Goal: Task Accomplishment & Management: Complete application form

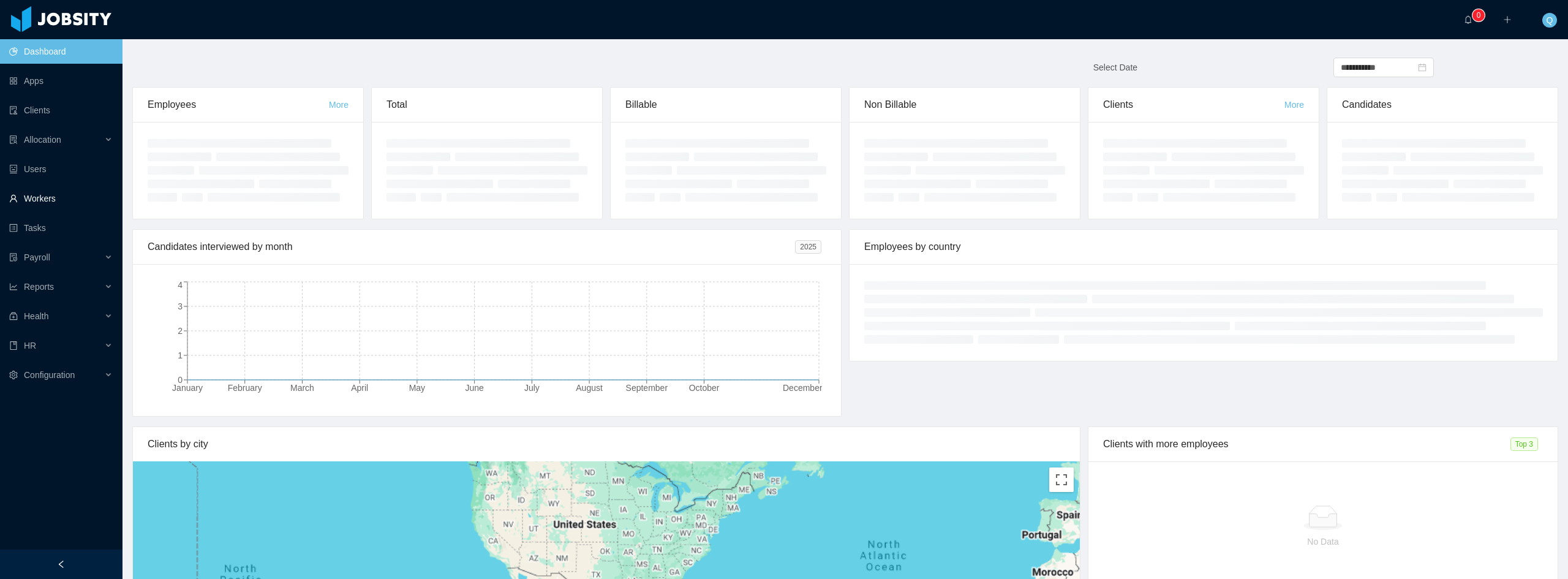
click at [57, 199] on link "Workers" at bounding box center [61, 199] width 103 height 25
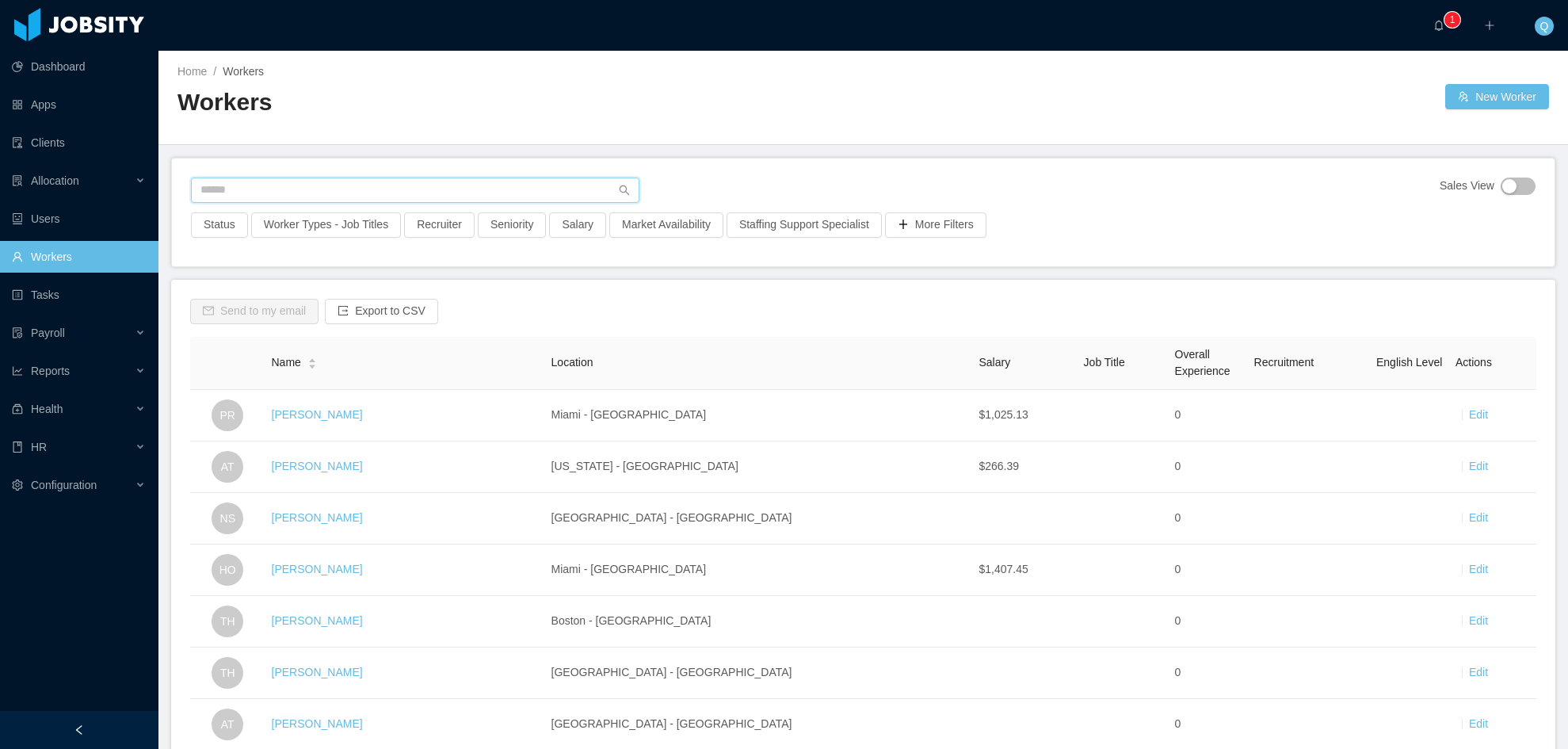
click at [326, 185] on input "text" at bounding box center [415, 190] width 448 height 25
type input "******"
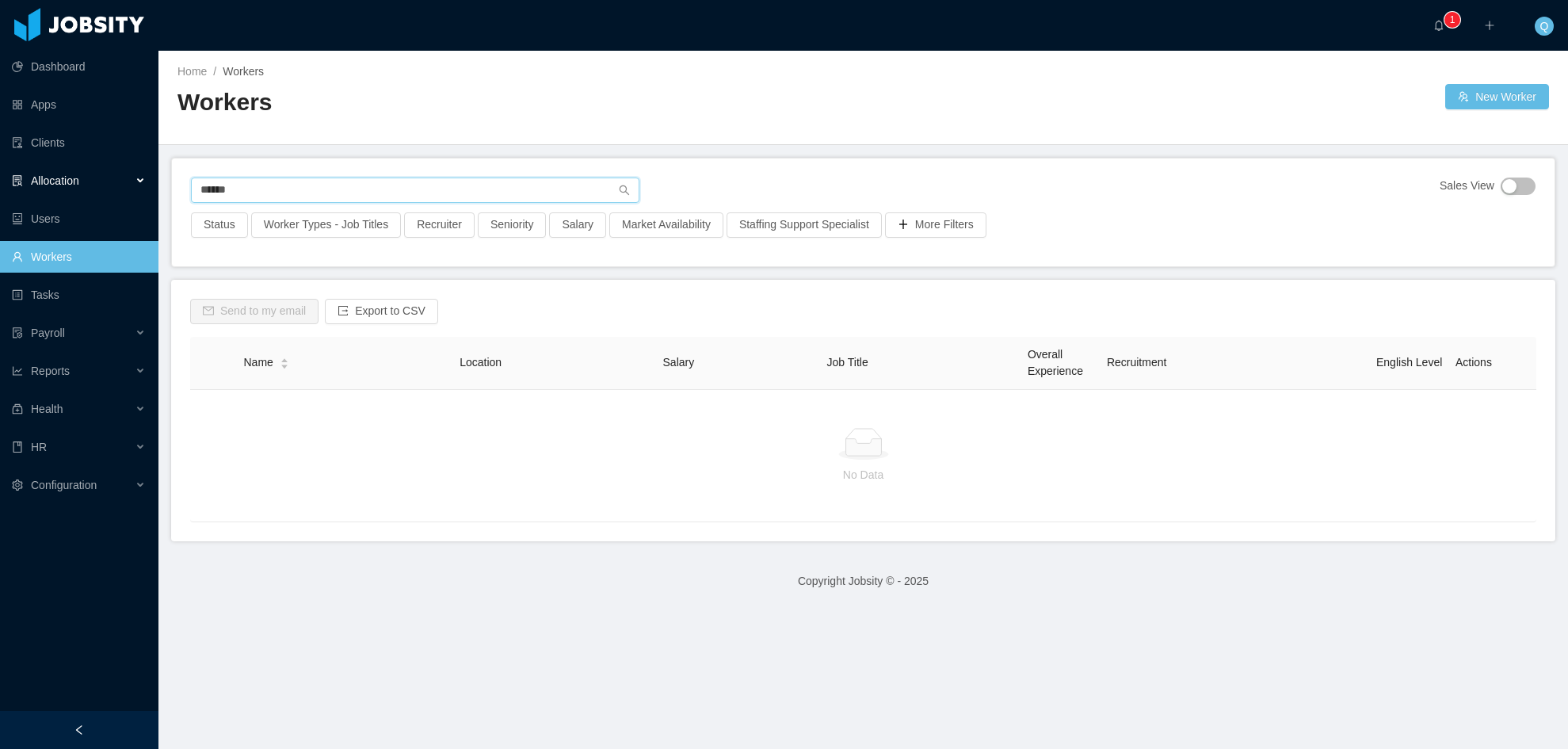
drag, startPoint x: 252, startPoint y: 188, endPoint x: 154, endPoint y: 185, distance: 98.0
click at [154, 185] on section "Dashboard Apps Clients Allocation Users Workers Tasks Payroll Reports Health HR…" at bounding box center [784, 374] width 1568 height 749
click at [668, 190] on div "Sales View" at bounding box center [863, 194] width 1344 height 35
click at [1288, 97] on button "New Worker" at bounding box center [1497, 96] width 103 height 25
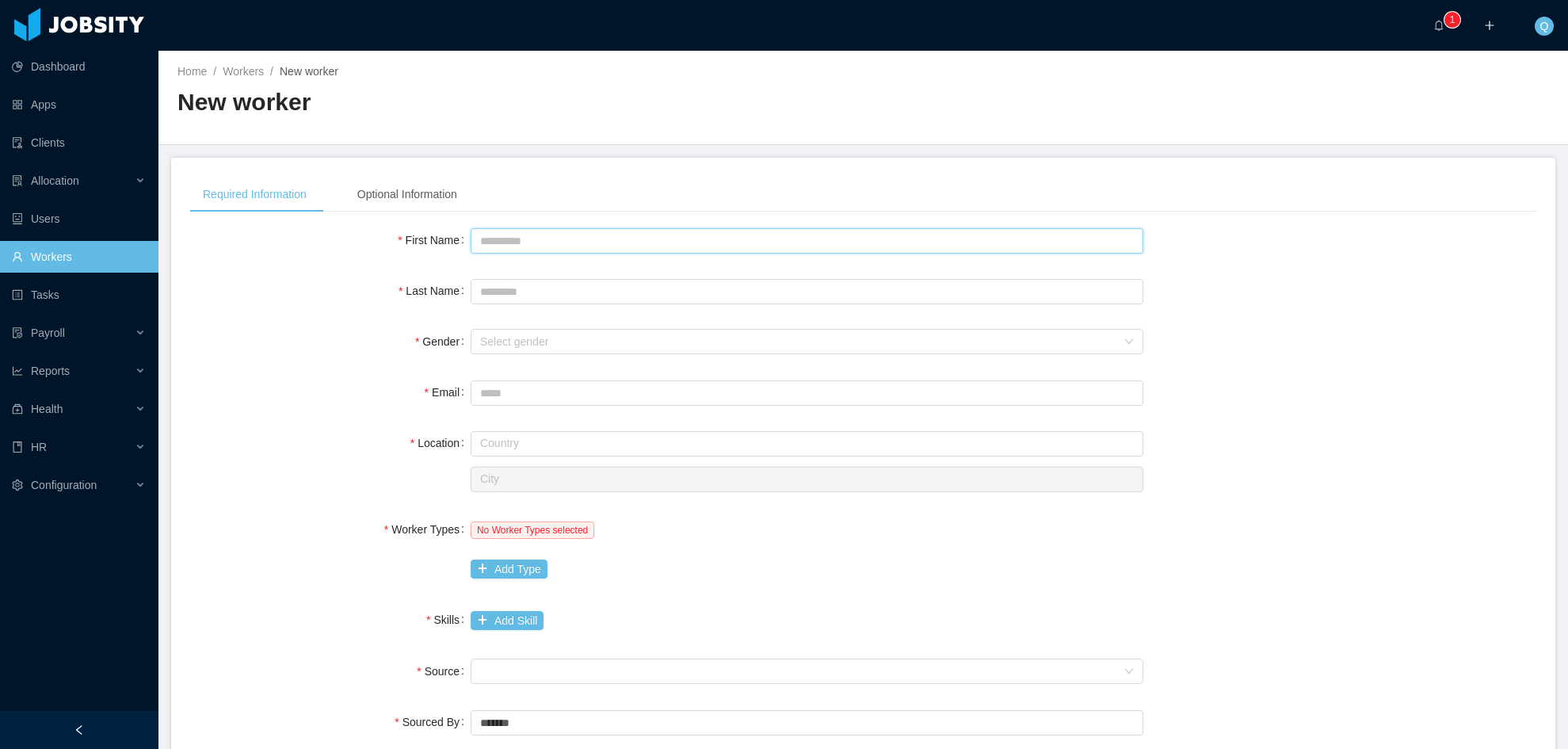
click at [543, 233] on input "First Name" at bounding box center [807, 241] width 673 height 25
type input "******"
type input "**********"
click at [647, 339] on div "Select gender" at bounding box center [799, 342] width 637 height 16
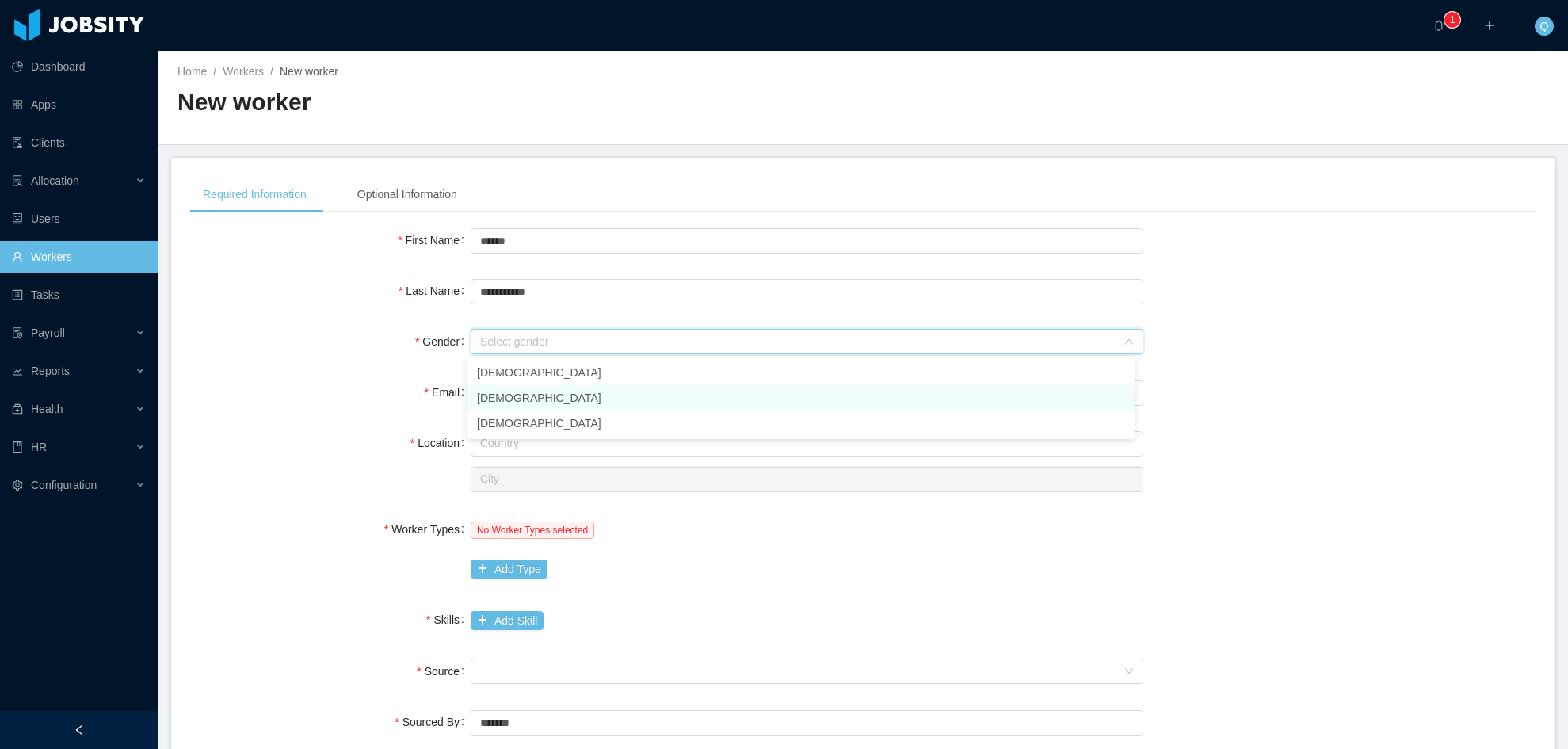
click at [596, 398] on li "Female" at bounding box center [800, 398] width 667 height 25
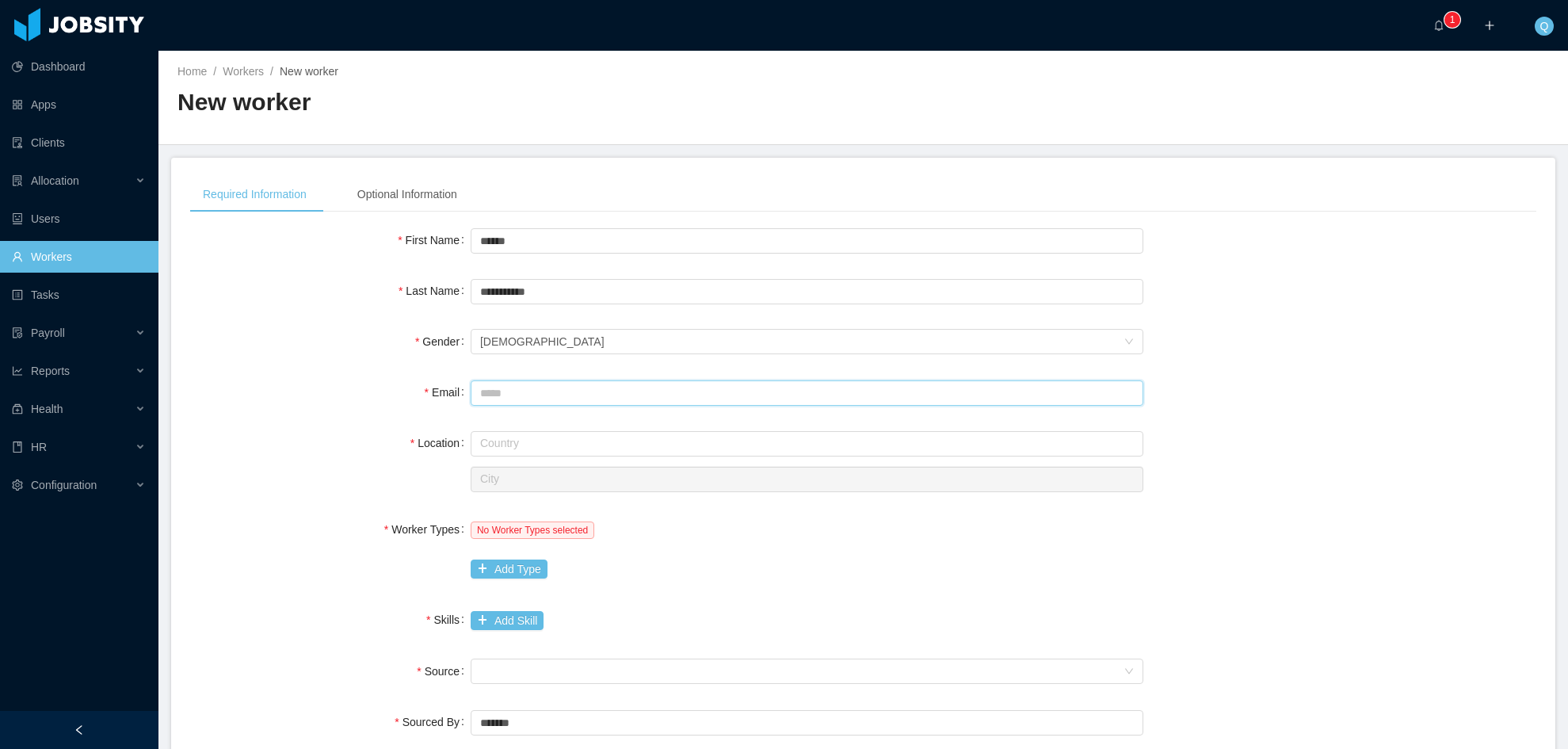
click at [579, 401] on input "Email" at bounding box center [807, 393] width 673 height 25
type input "**********"
click at [596, 446] on input "text" at bounding box center [807, 444] width 673 height 25
click at [599, 469] on li "Honduras" at bounding box center [800, 473] width 667 height 25
type input "********"
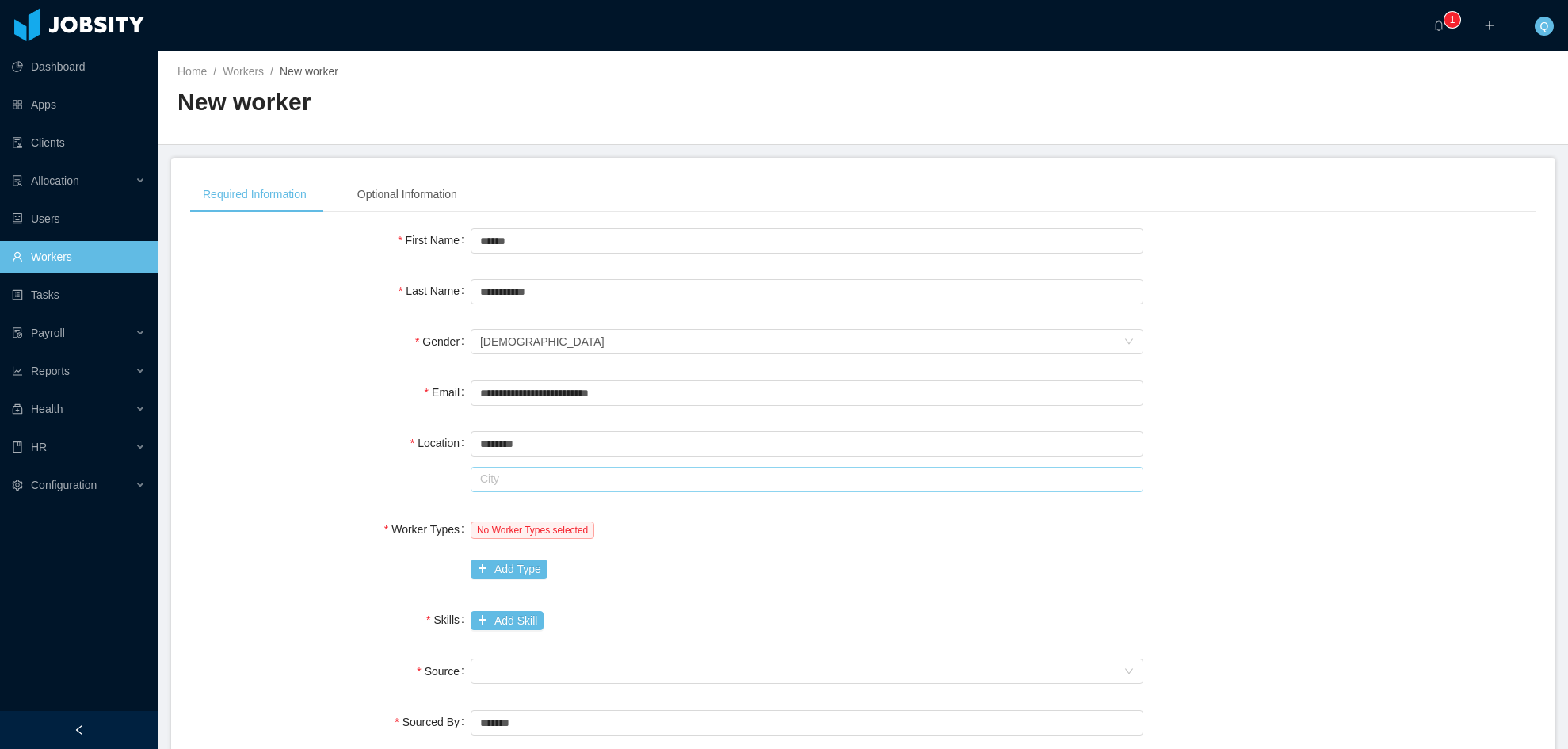
click at [568, 484] on input "text" at bounding box center [807, 480] width 673 height 25
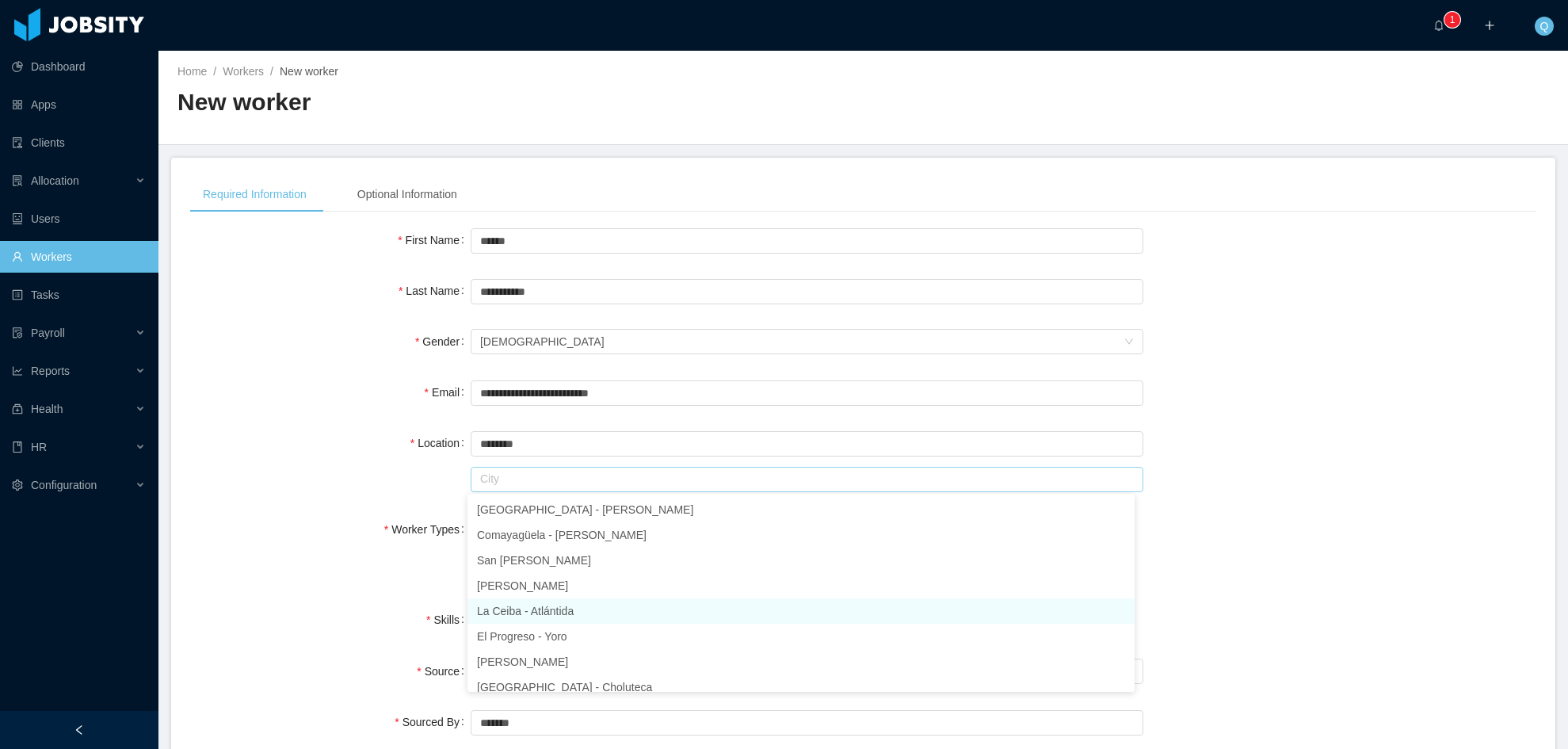
click at [546, 614] on li "La Ceiba - Atlántida" at bounding box center [800, 611] width 667 height 25
type input "********"
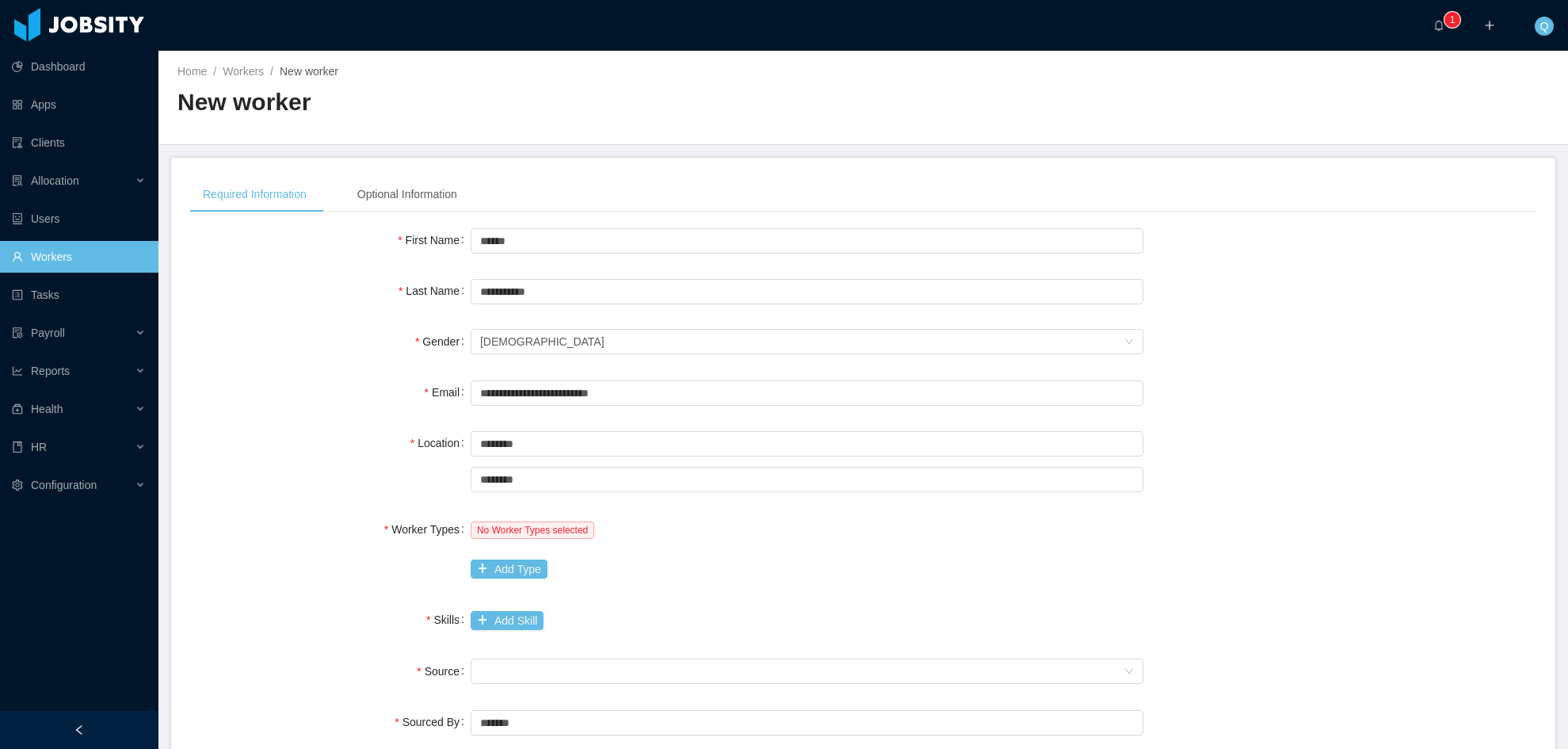
click at [513, 556] on div "No Worker Types selected Add Type" at bounding box center [807, 549] width 673 height 71
click at [513, 564] on button "Add Type" at bounding box center [509, 568] width 77 height 19
click at [575, 572] on div "Worker Type" at bounding box center [581, 569] width 201 height 16
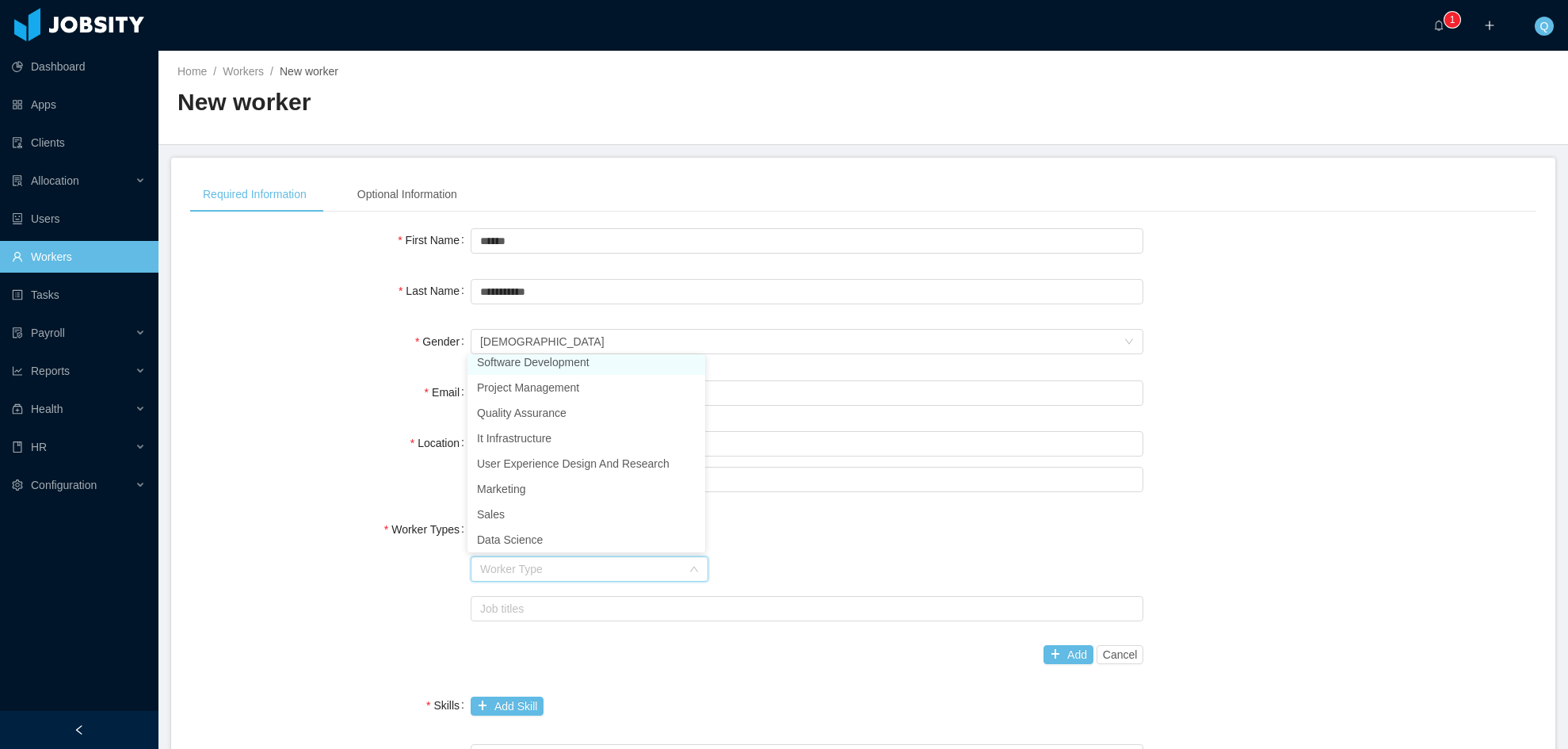
scroll to position [4, 0]
click at [579, 367] on li "Software Development" at bounding box center [586, 366] width 238 height 25
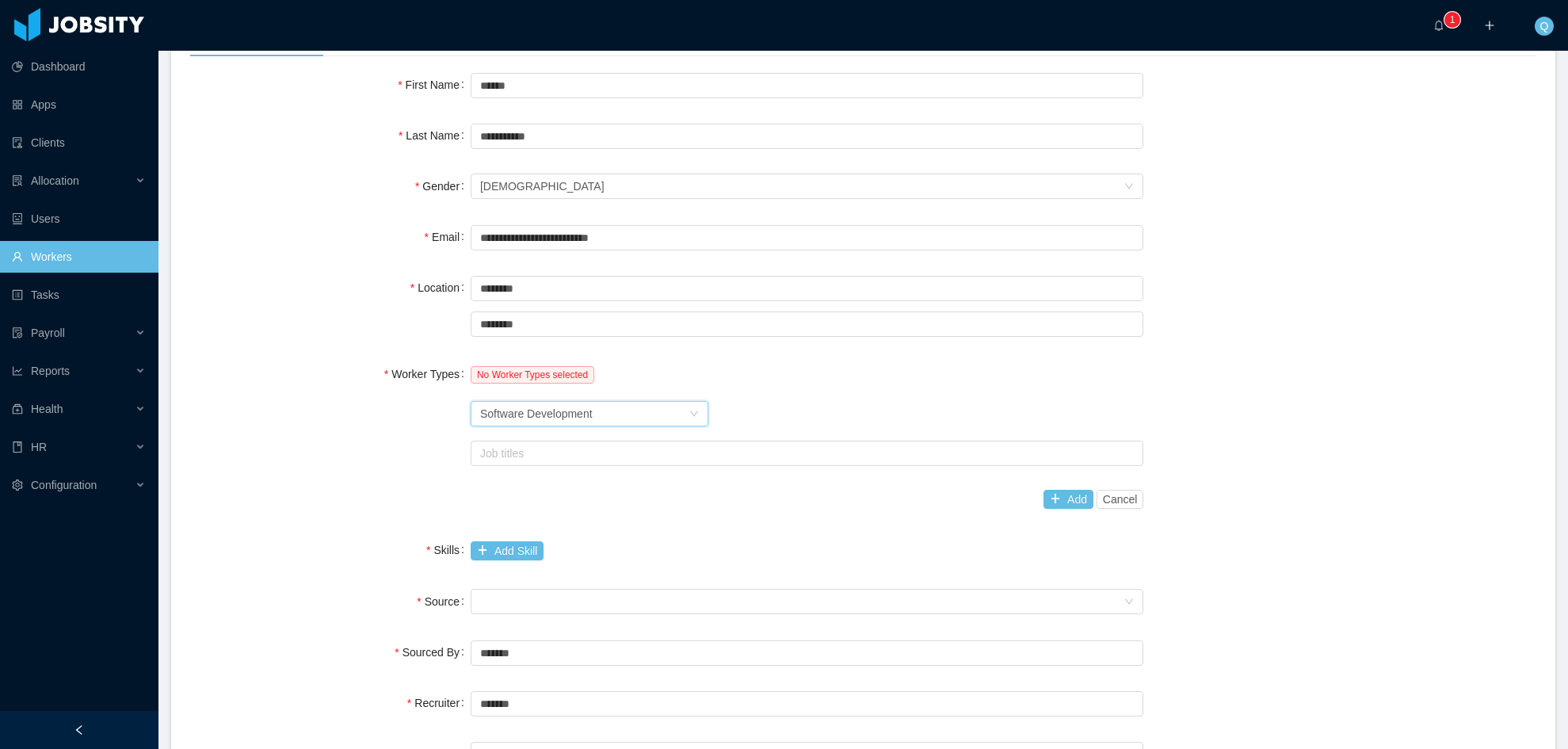
scroll to position [159, 0]
click at [964, 460] on div "Job titles" at bounding box center [804, 450] width 659 height 24
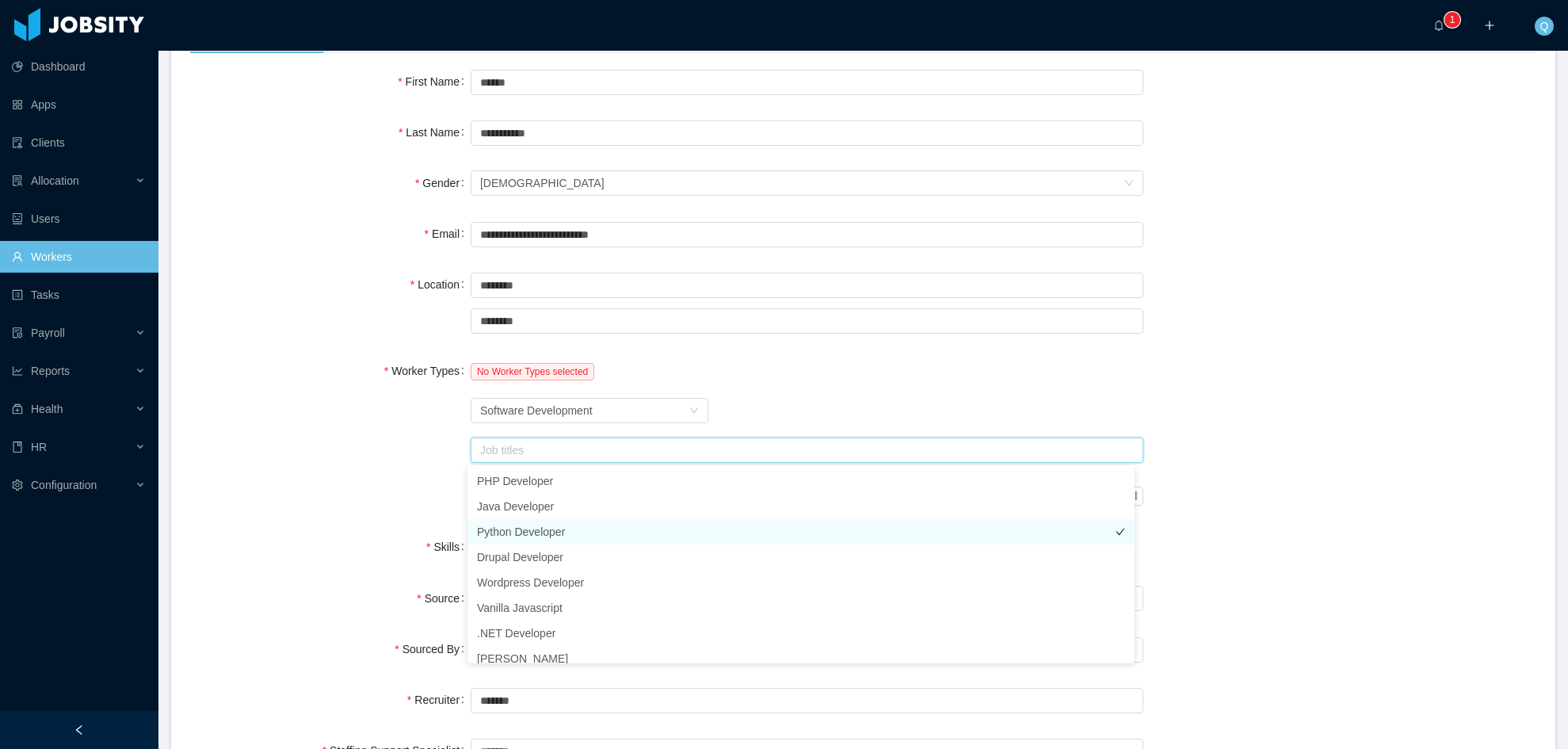
click at [551, 531] on li "Python Developer" at bounding box center [800, 531] width 667 height 25
click at [842, 404] on div "Worker Type Software Development" at bounding box center [807, 411] width 673 height 32
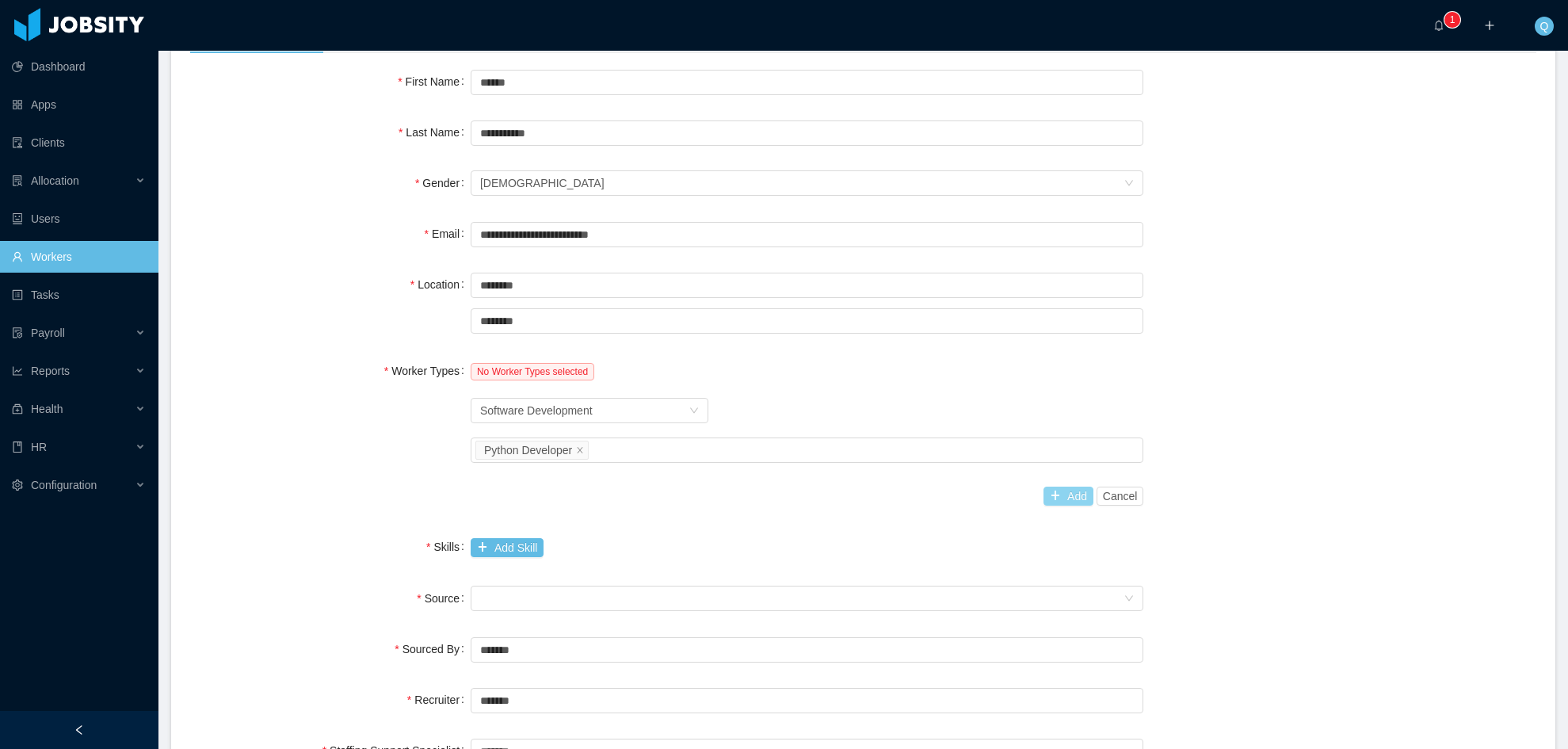
click at [1059, 498] on button "Add" at bounding box center [1069, 496] width 50 height 19
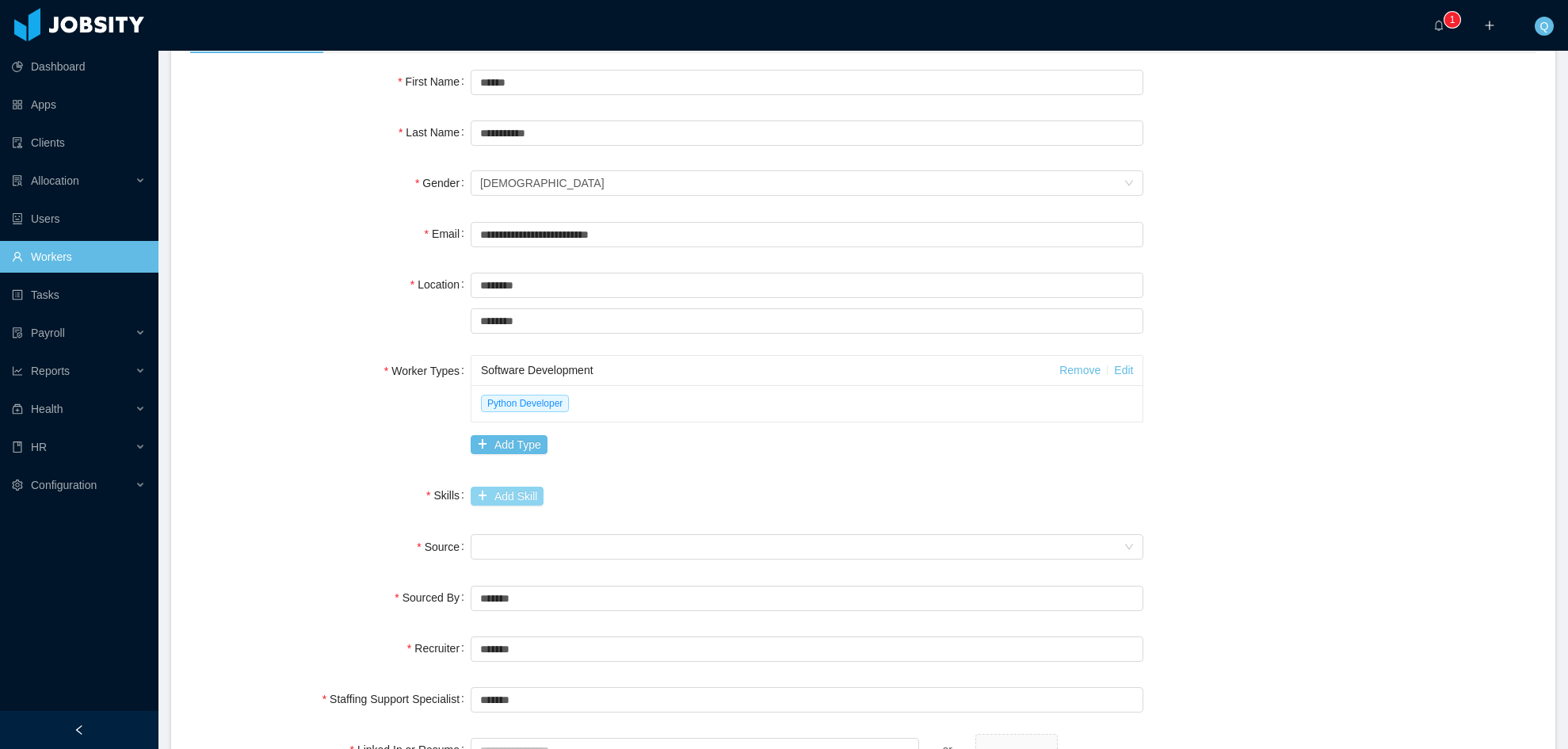
click at [504, 492] on button "Add Skill" at bounding box center [507, 496] width 73 height 19
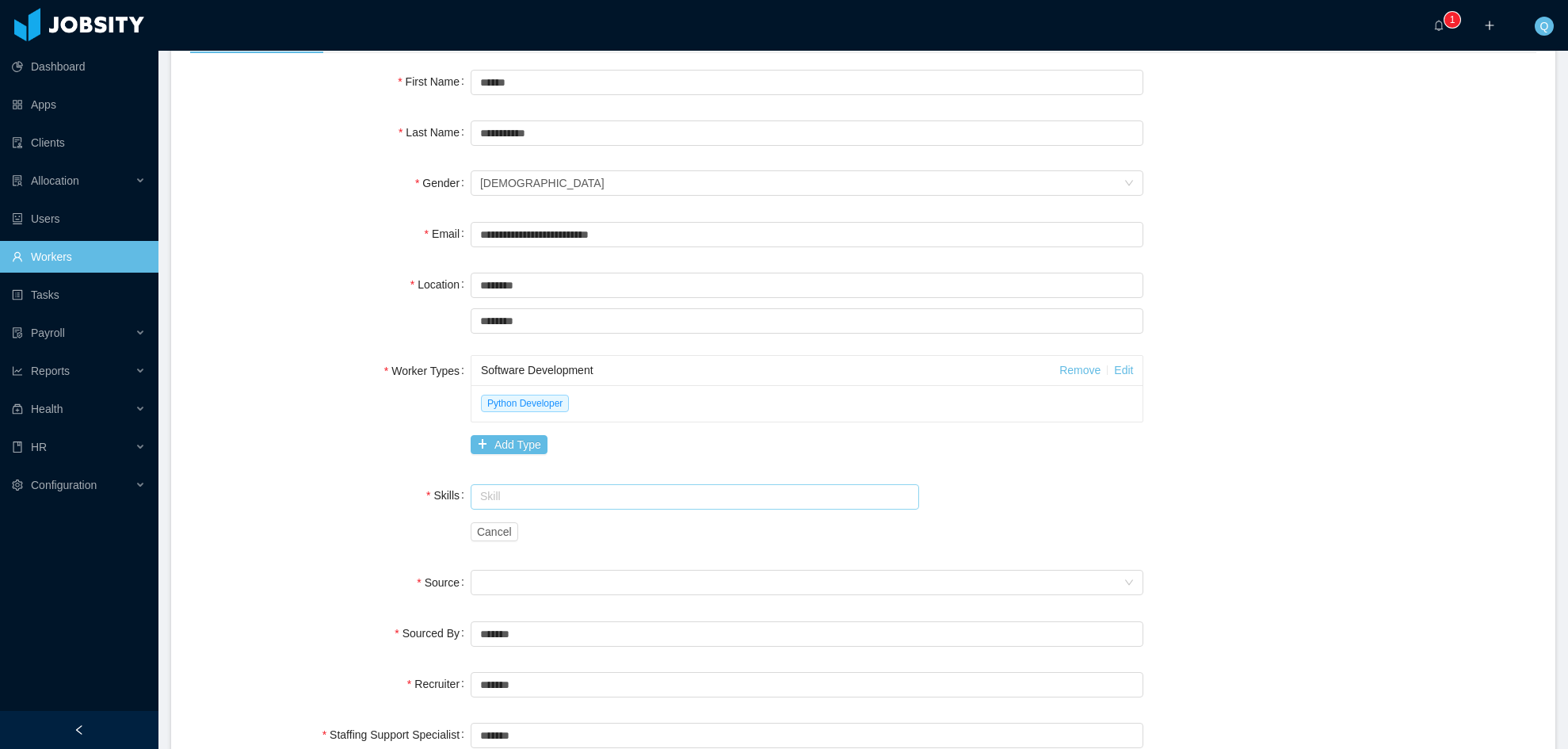
click at [527, 500] on input "text" at bounding box center [694, 497] width 448 height 25
click at [513, 526] on li "Python" at bounding box center [689, 527] width 445 height 25
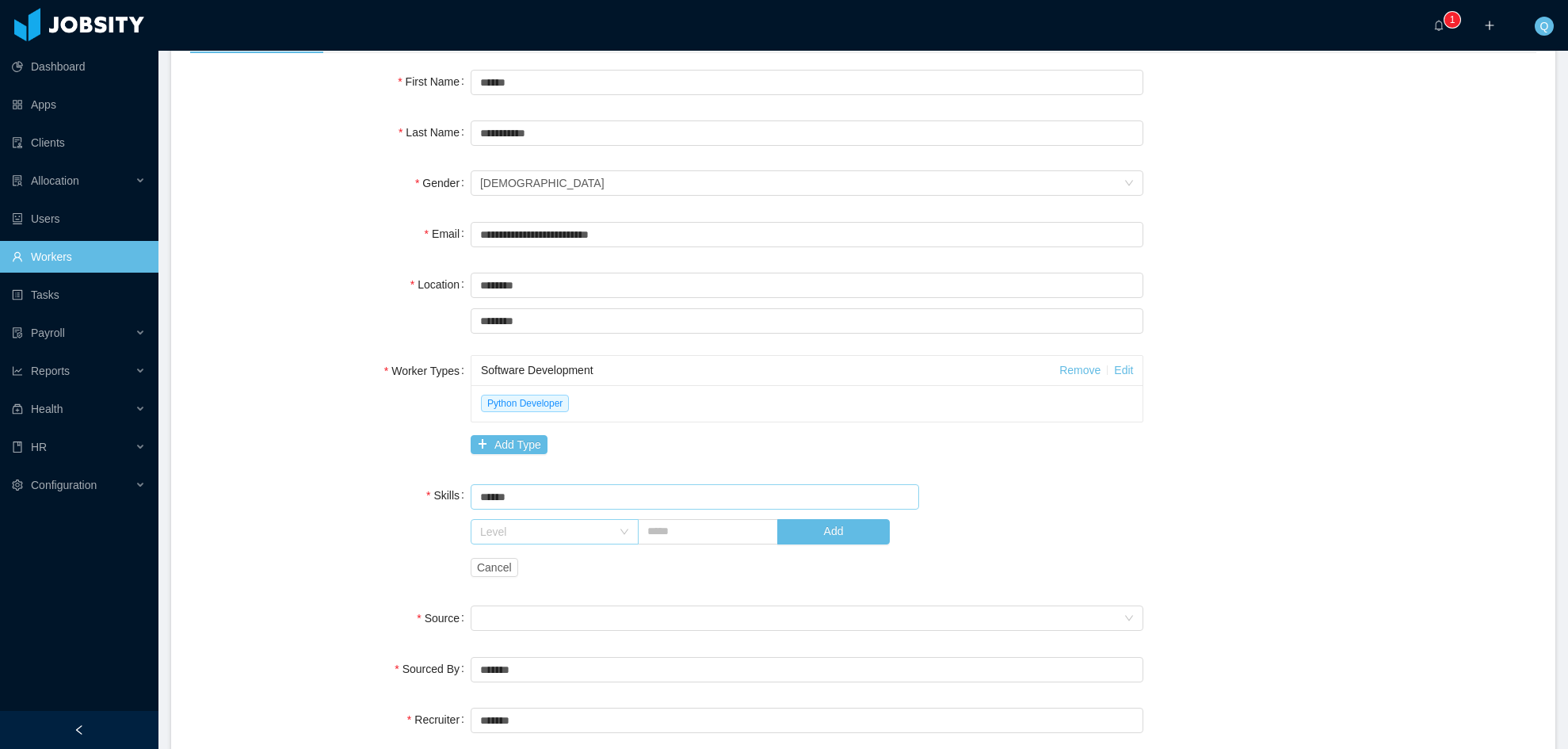
type input "******"
click at [620, 536] on icon "icon: down" at bounding box center [624, 531] width 10 height 10
click at [516, 620] on li "Low" at bounding box center [550, 614] width 167 height 25
click at [743, 542] on input "text" at bounding box center [707, 531] width 140 height 25
type input "*"
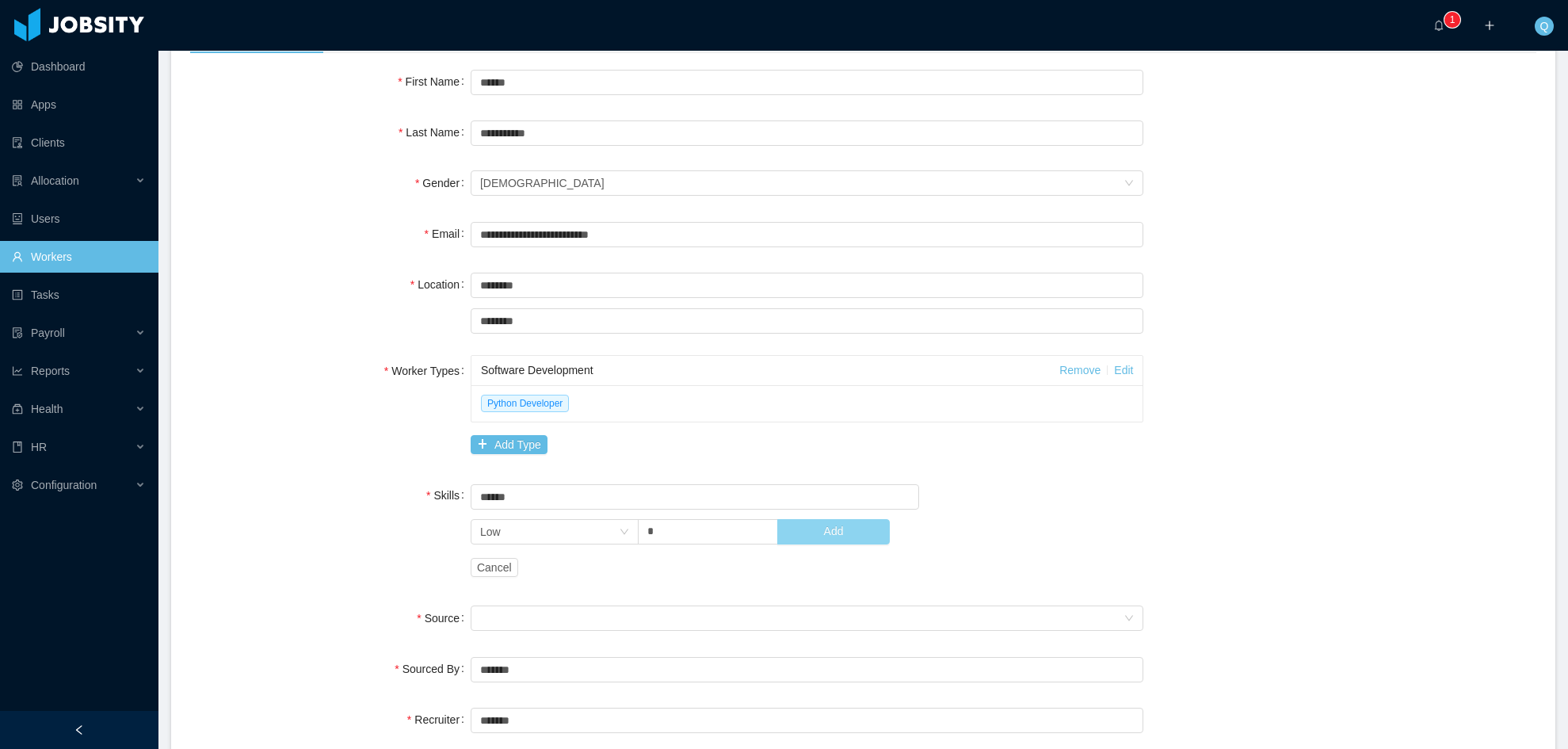
click at [810, 528] on button "Add" at bounding box center [833, 531] width 112 height 25
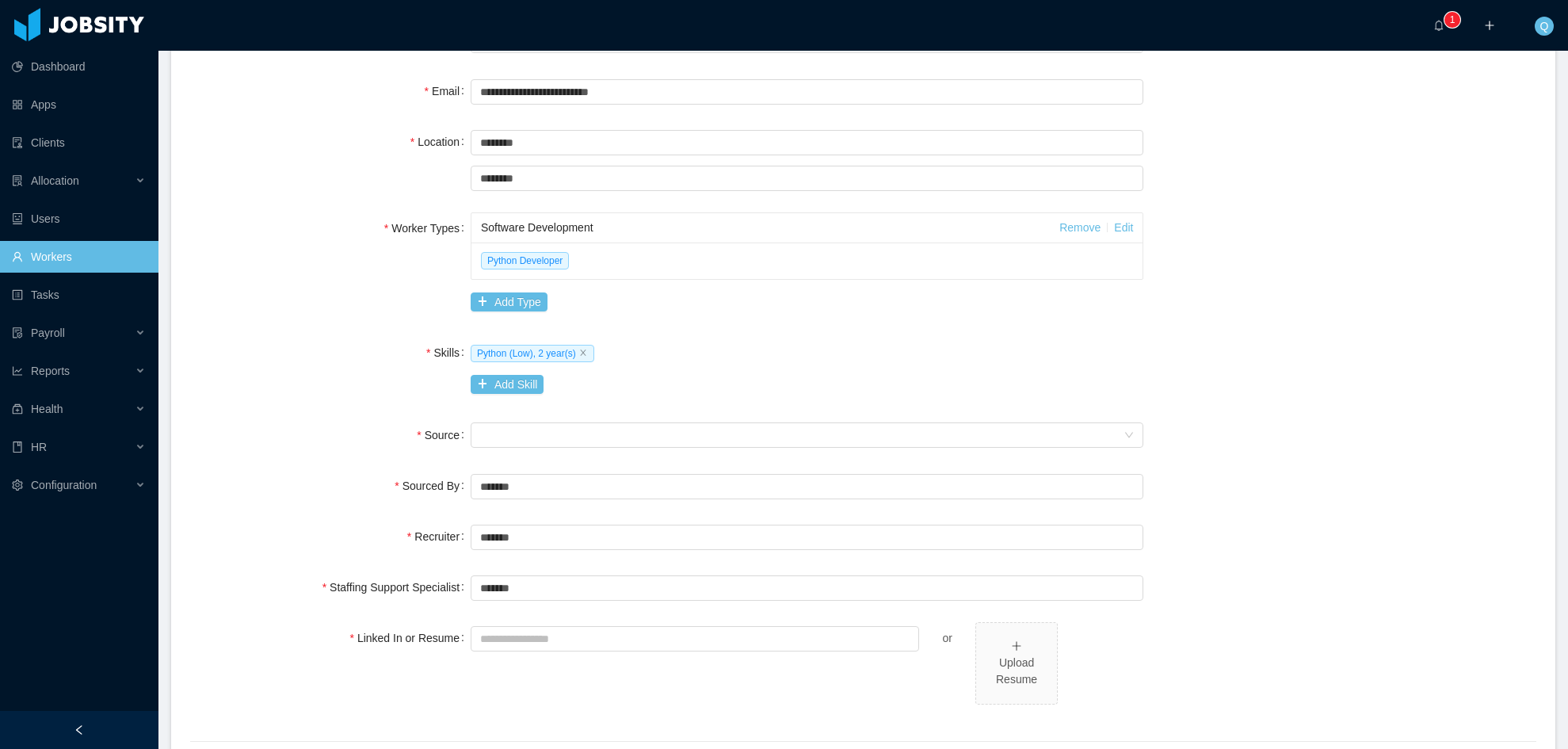
scroll to position [317, 0]
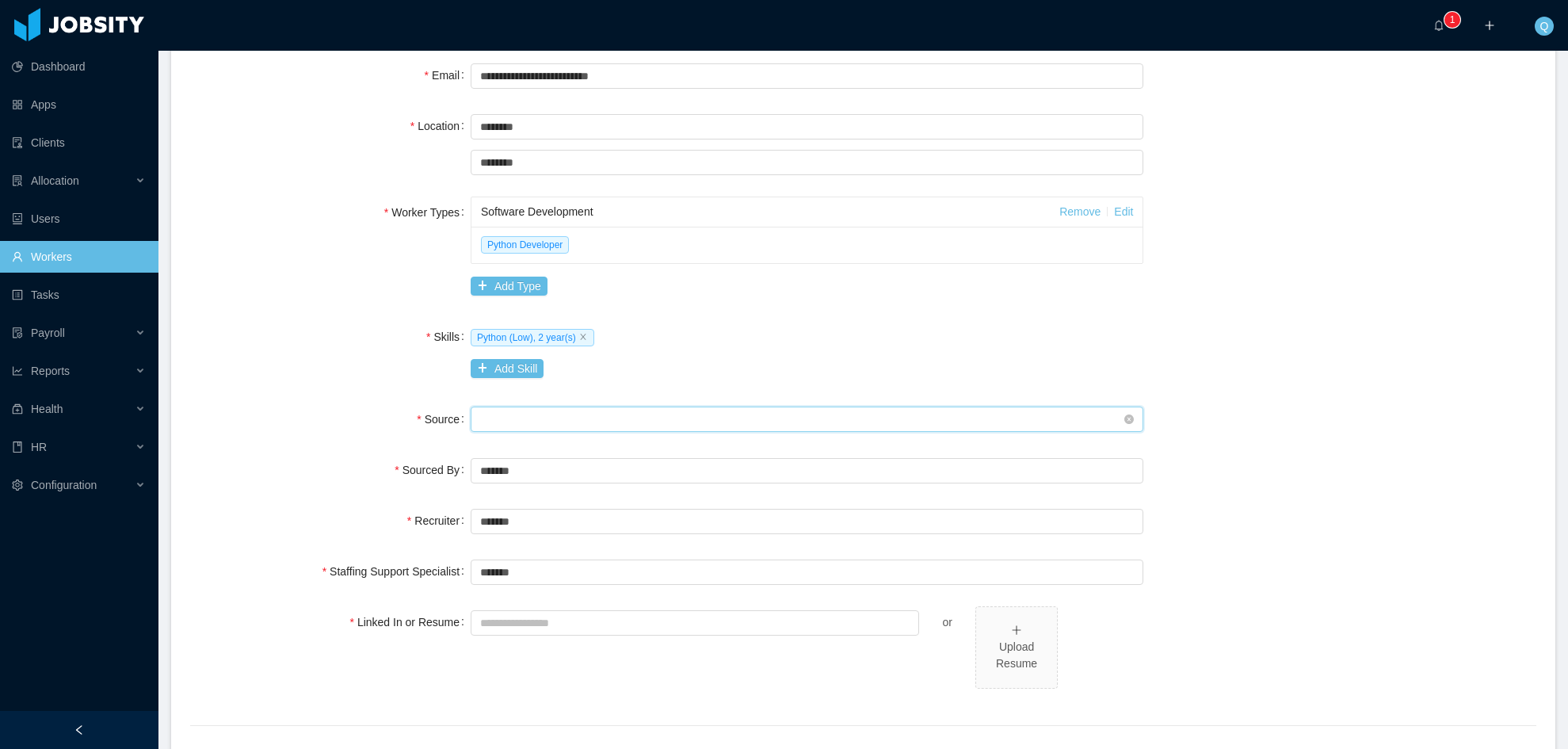
click at [686, 414] on div "Seniority" at bounding box center [802, 419] width 644 height 24
click at [578, 454] on li "Referral" at bounding box center [800, 450] width 667 height 25
click at [552, 423] on div "Seniority Referral" at bounding box center [802, 419] width 644 height 24
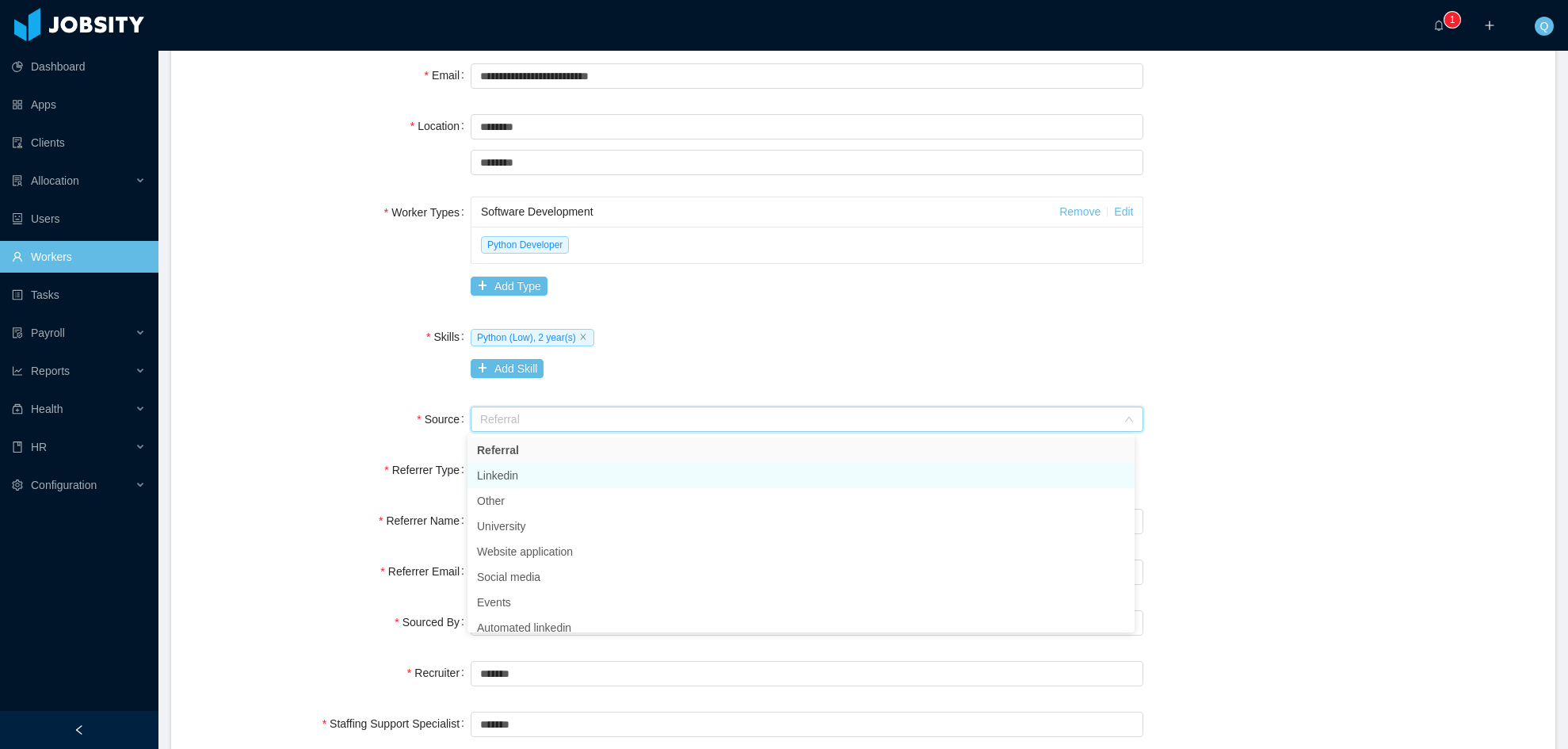
click at [519, 473] on li "Linkedin" at bounding box center [800, 475] width 667 height 25
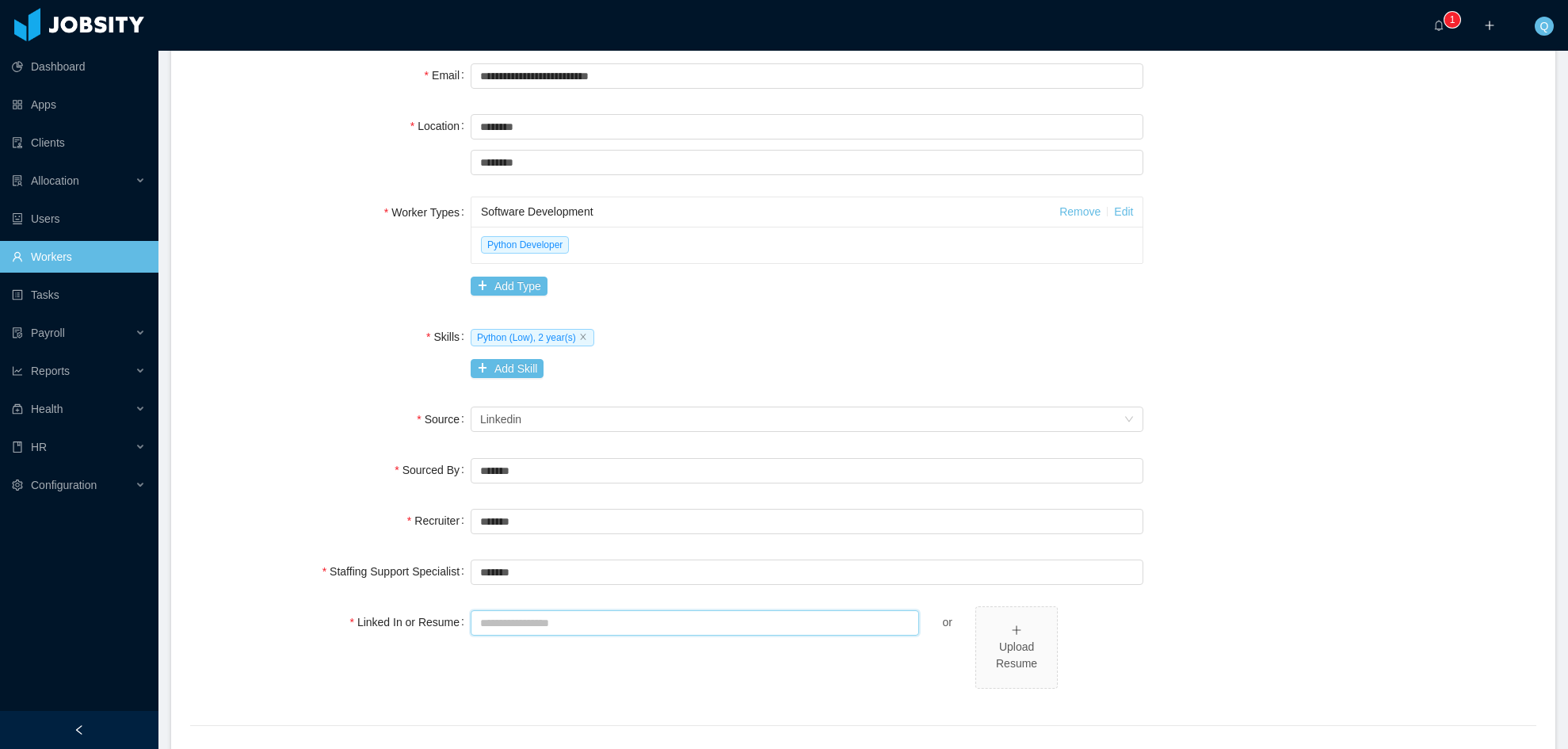
click at [676, 631] on input "Linked In or Resume" at bounding box center [694, 622] width 448 height 25
click at [1008, 646] on div "Upload Resume" at bounding box center [1016, 654] width 68 height 33
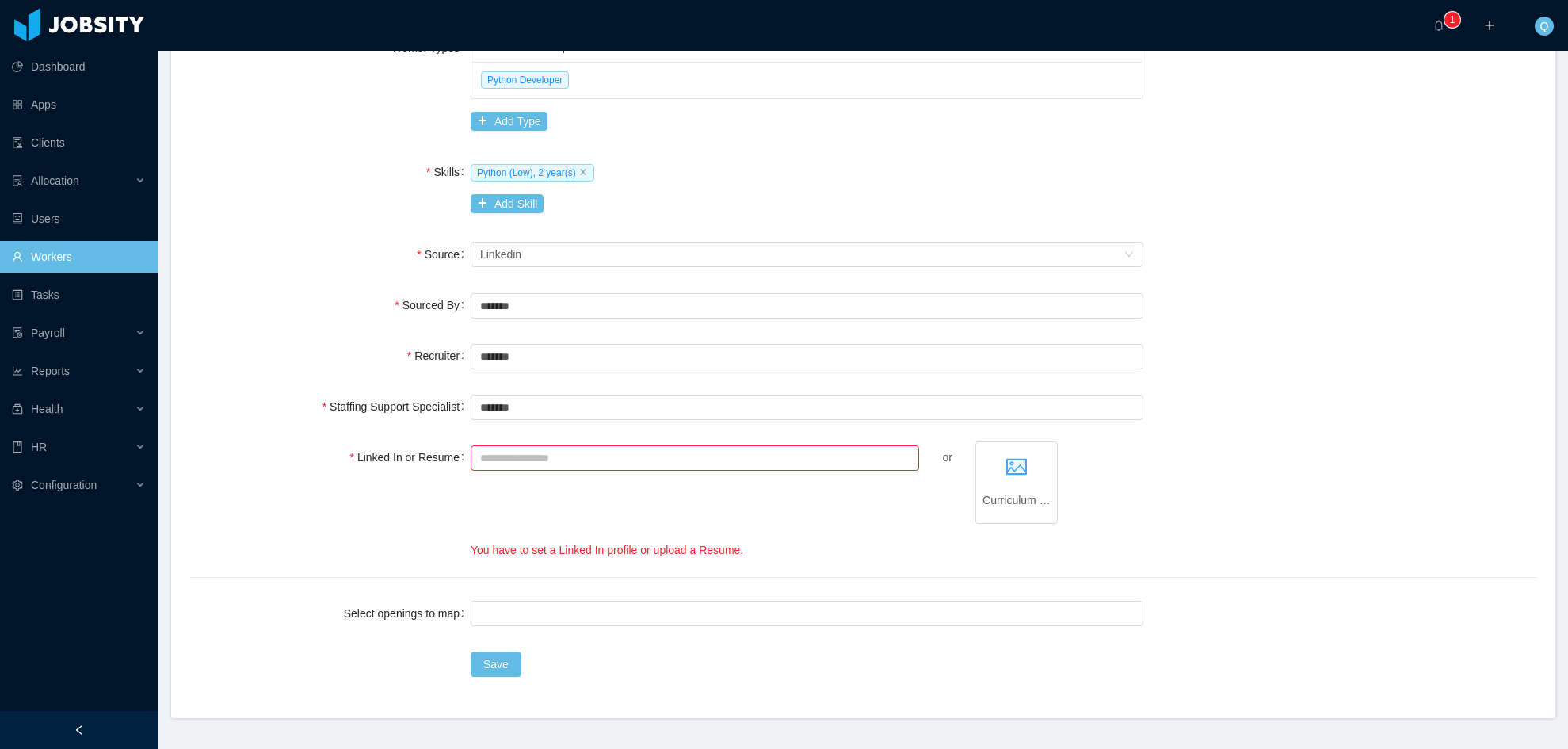
scroll to position [518, 0]
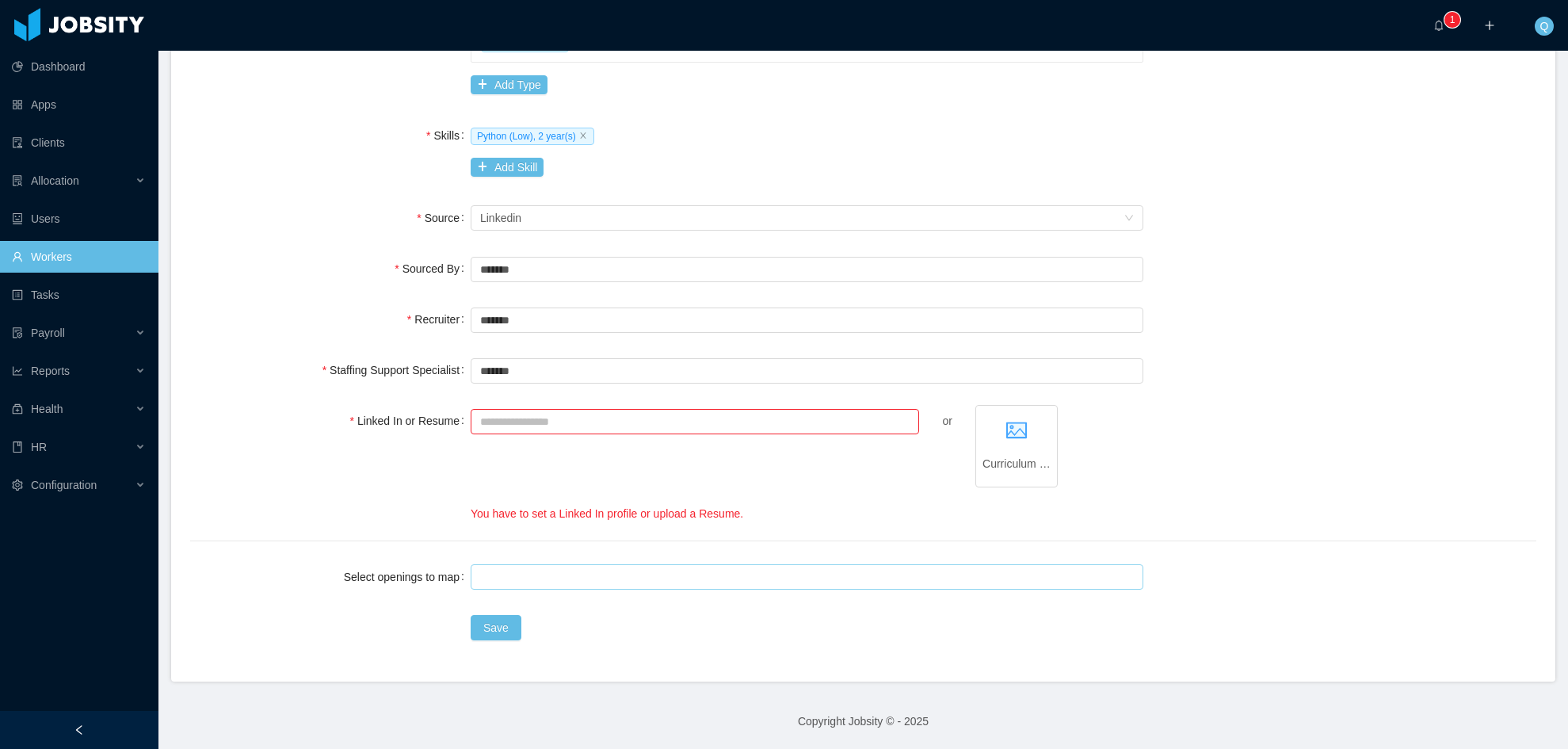
click at [586, 580] on div at bounding box center [804, 577] width 659 height 24
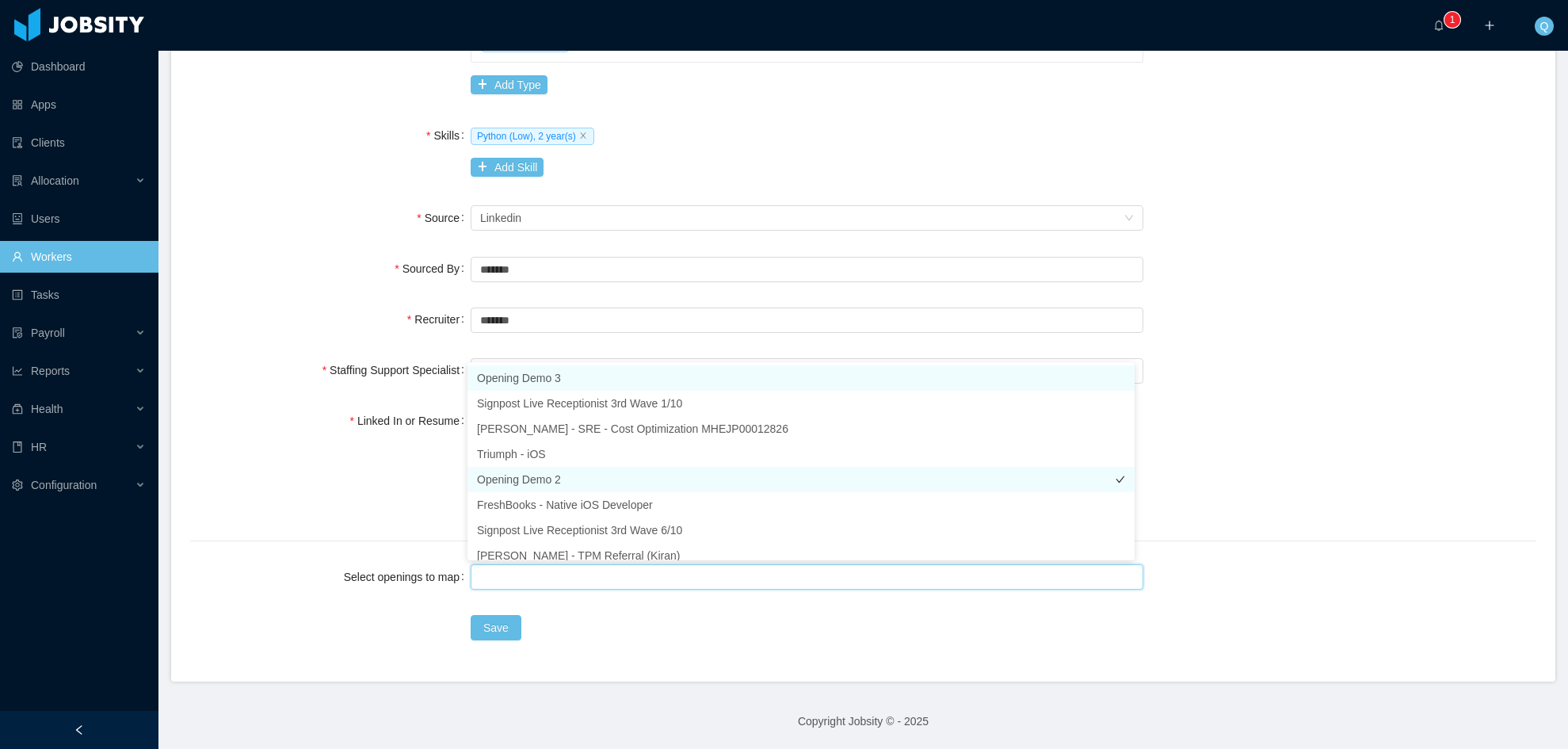
scroll to position [8, 0]
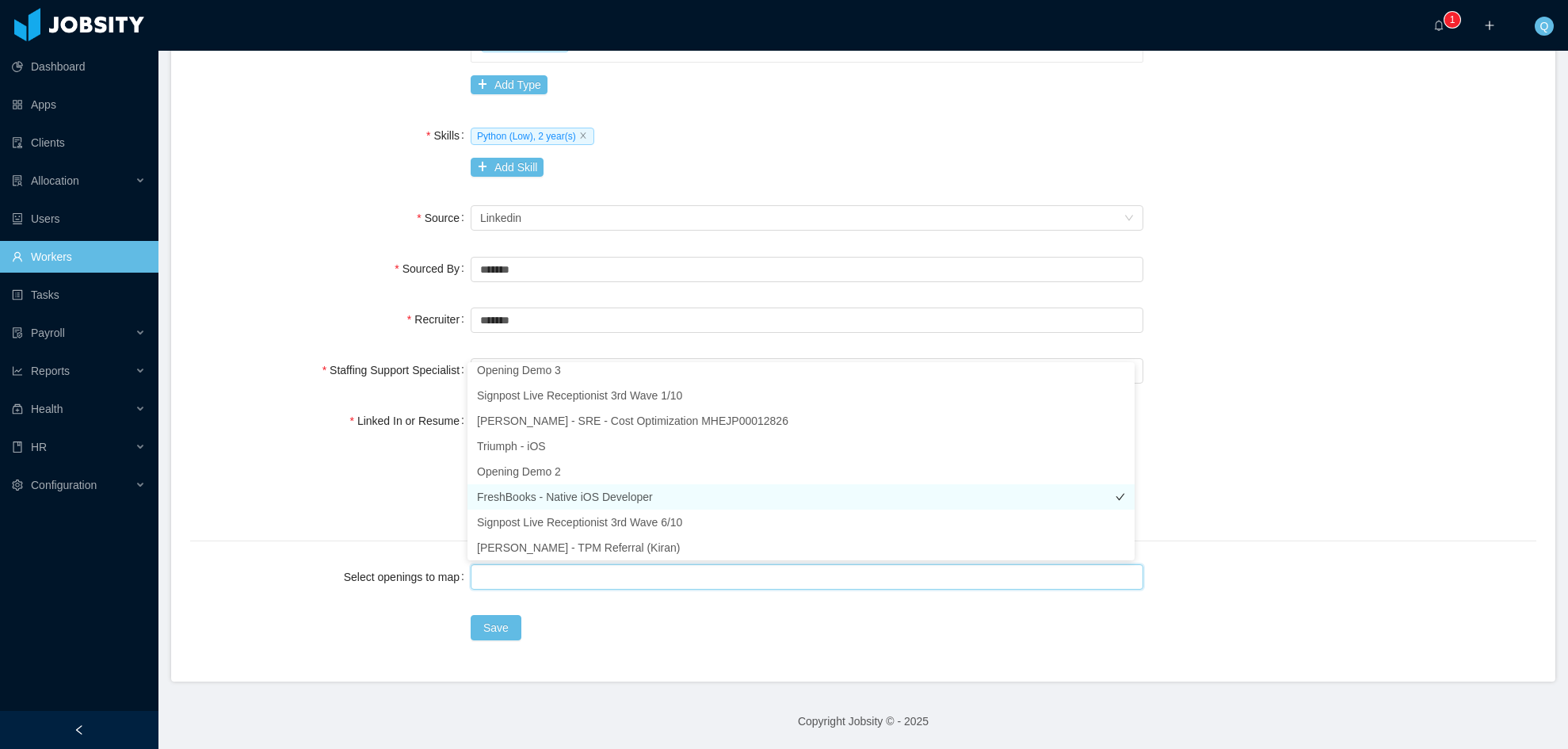
click at [587, 498] on li "FreshBooks - Native iOS Developer" at bounding box center [800, 497] width 667 height 25
click at [1207, 558] on div "**********" at bounding box center [863, 159] width 1346 height 906
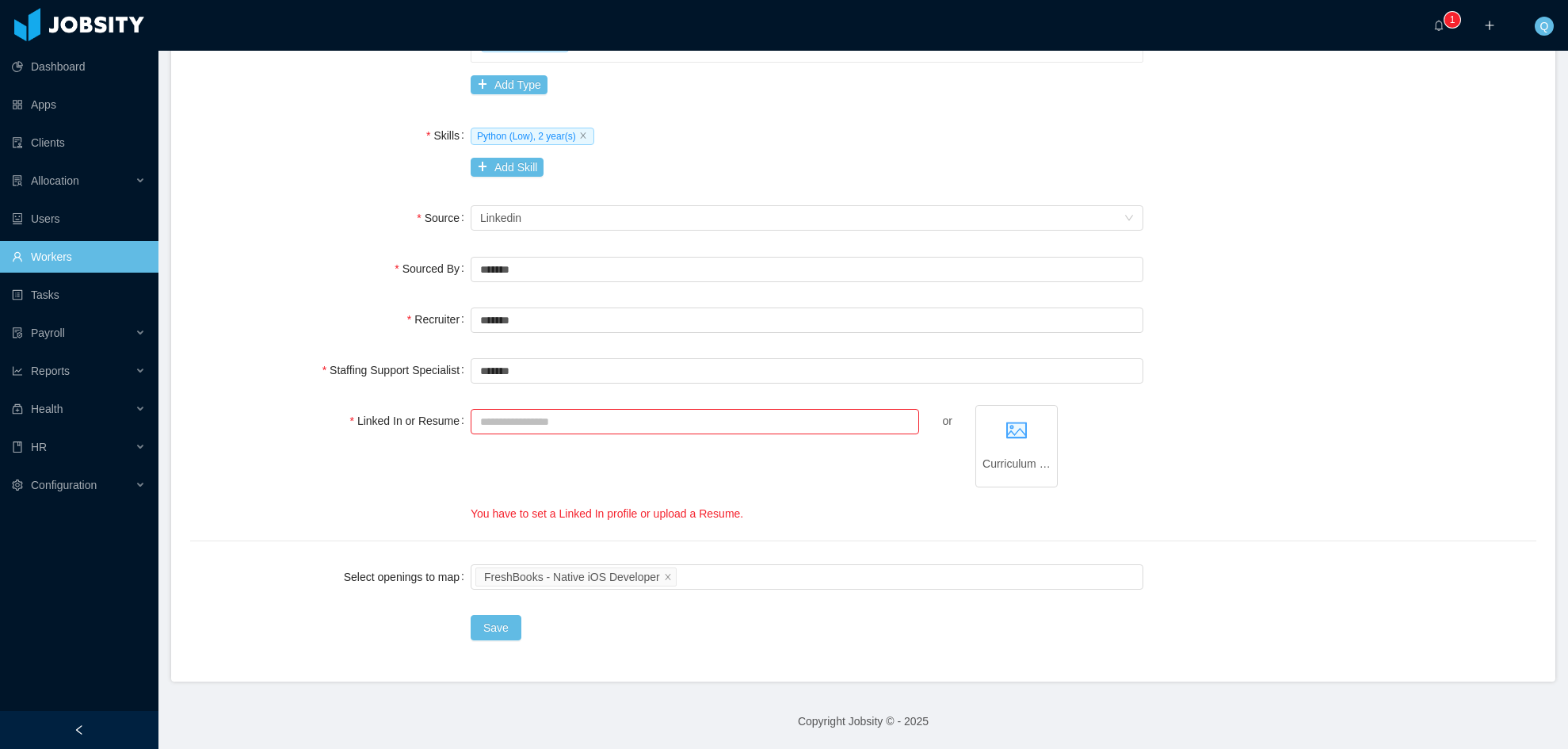
click at [825, 466] on div "or Curriculum Vitae - Carlos Fermin Arellano Oliva - 2018.pdf You have to set a…" at bounding box center [807, 464] width 673 height 118
click at [651, 515] on div "You have to set a Linked In profile or upload a Resume." at bounding box center [807, 514] width 673 height 18
click at [879, 500] on div "or Curriculum Vitae - Carlos Fermin Arellano Oliva - 2018.pdf You have to set a…" at bounding box center [807, 464] width 673 height 118
click at [491, 623] on button "Save" at bounding box center [496, 628] width 51 height 25
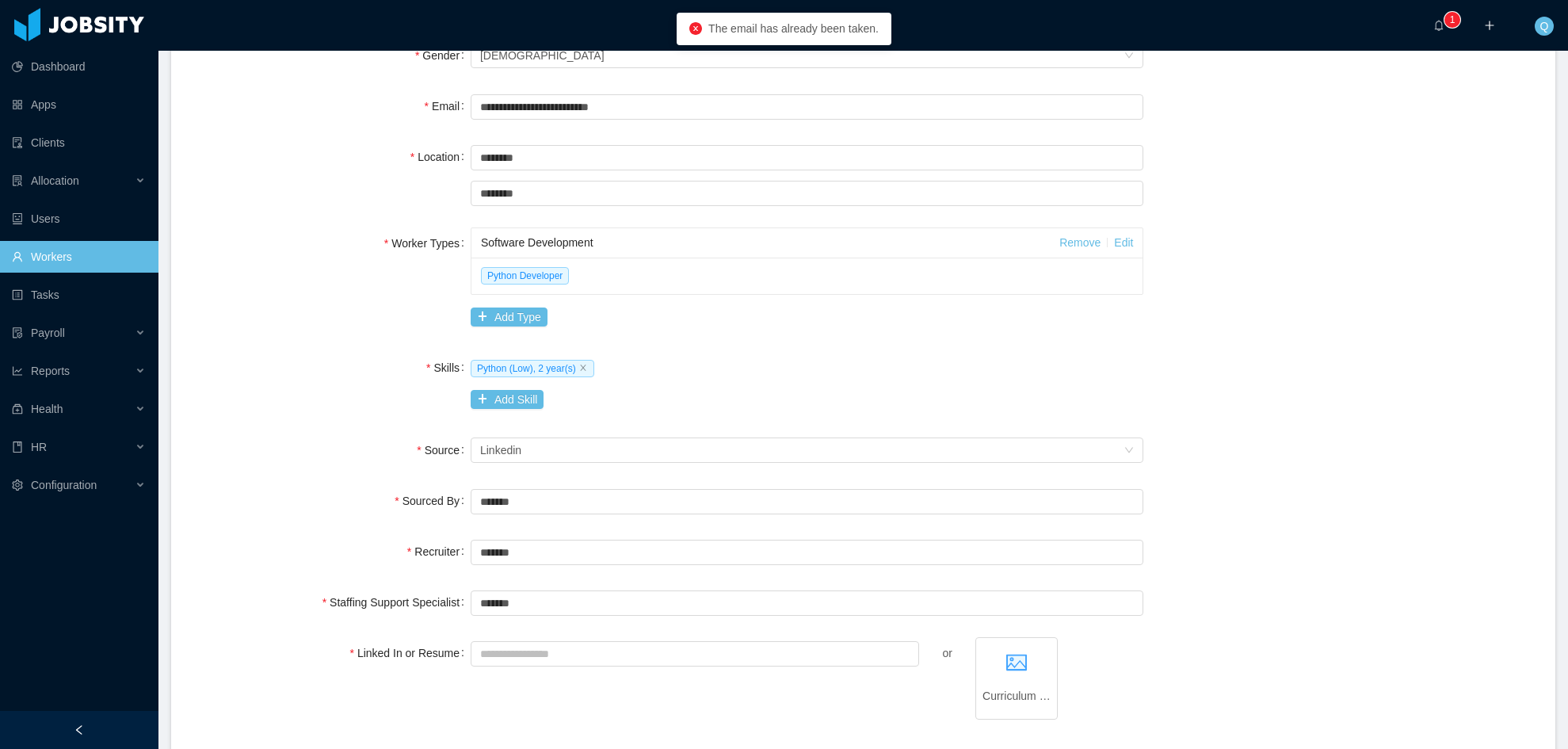
scroll to position [105, 0]
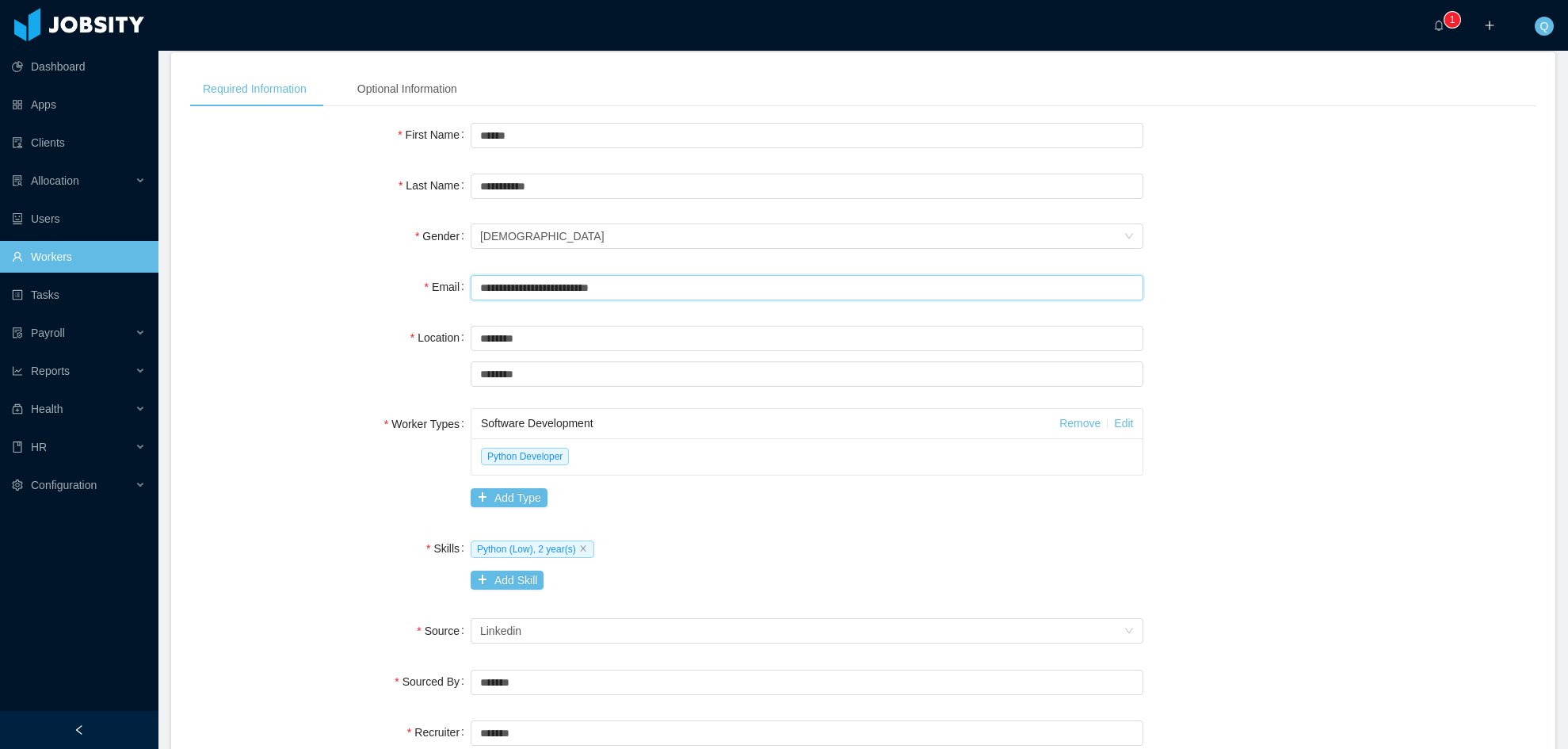
click at [563, 289] on input "**********" at bounding box center [807, 287] width 673 height 25
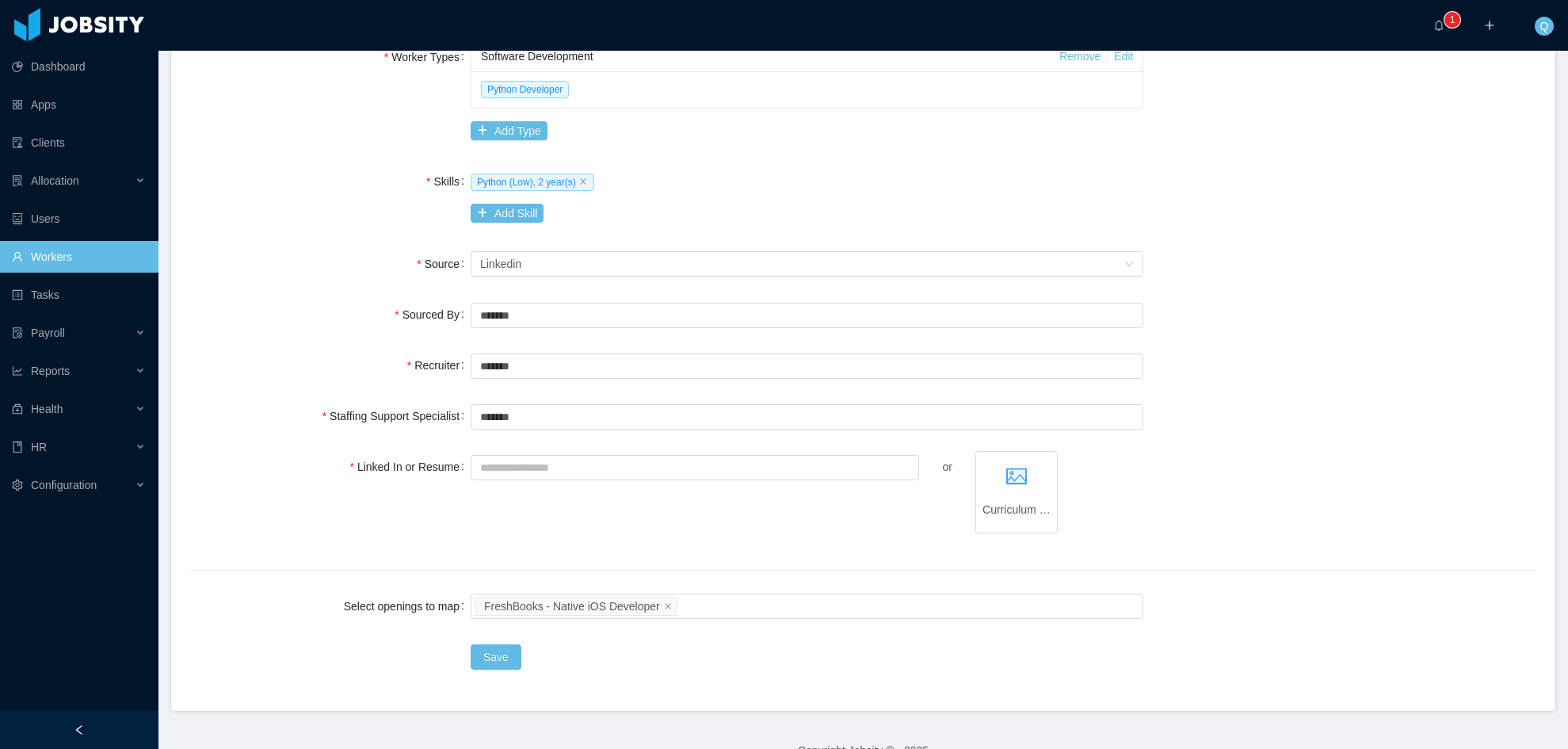
scroll to position [502, 0]
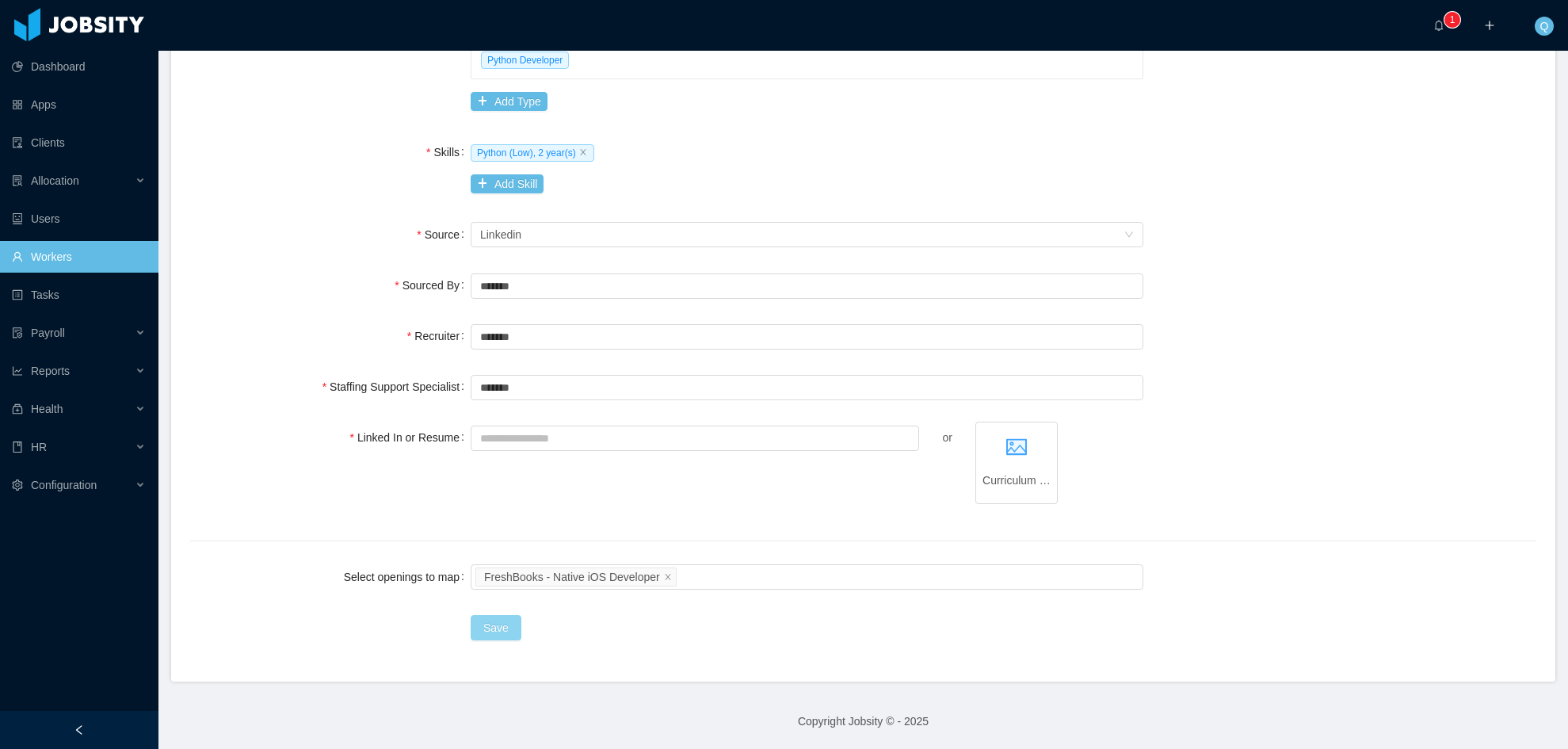
type input "**********"
click at [505, 628] on button "Save" at bounding box center [496, 628] width 51 height 25
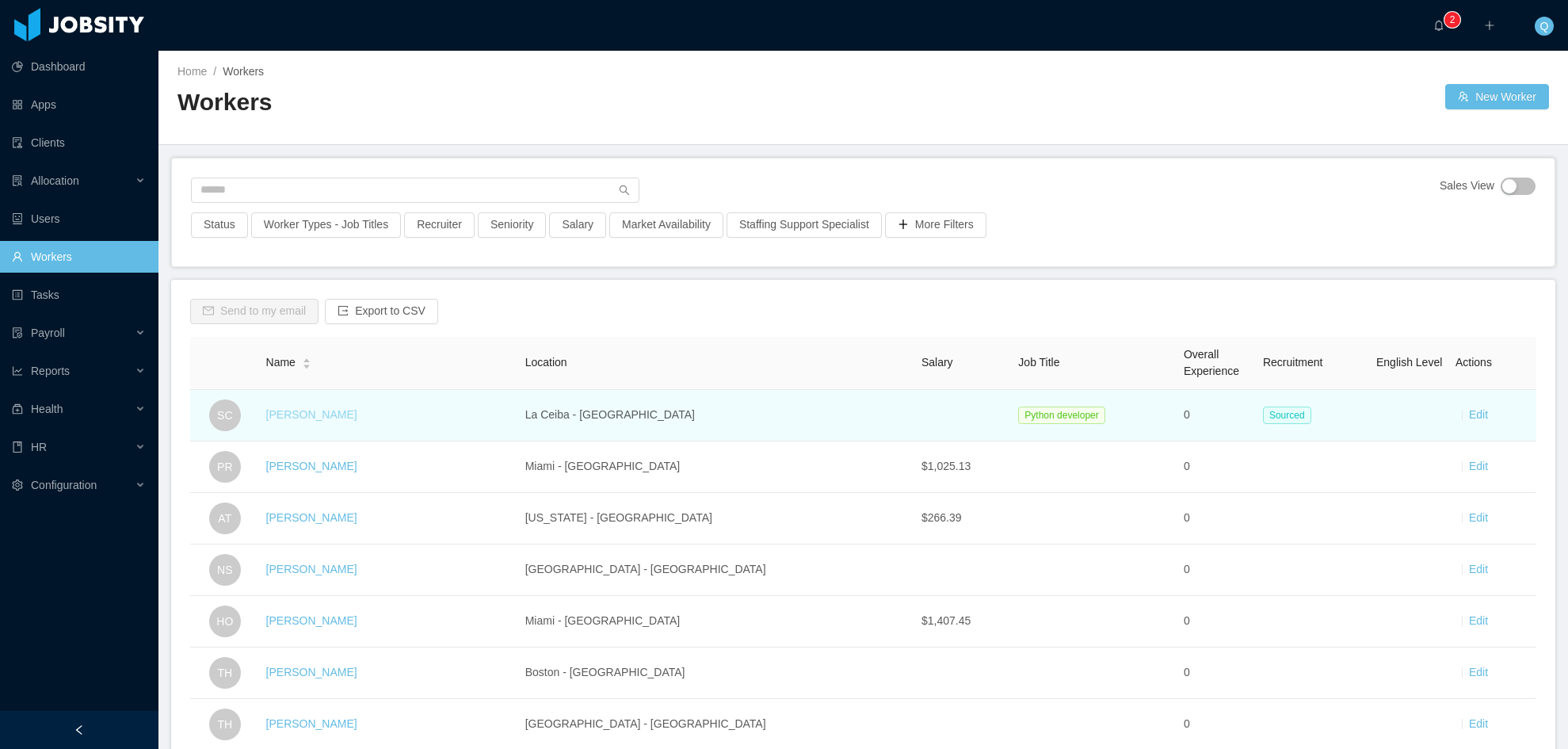
click at [326, 419] on link "Suyapa Castellanos" at bounding box center [312, 415] width 91 height 12
